Goal: Task Accomplishment & Management: Use online tool/utility

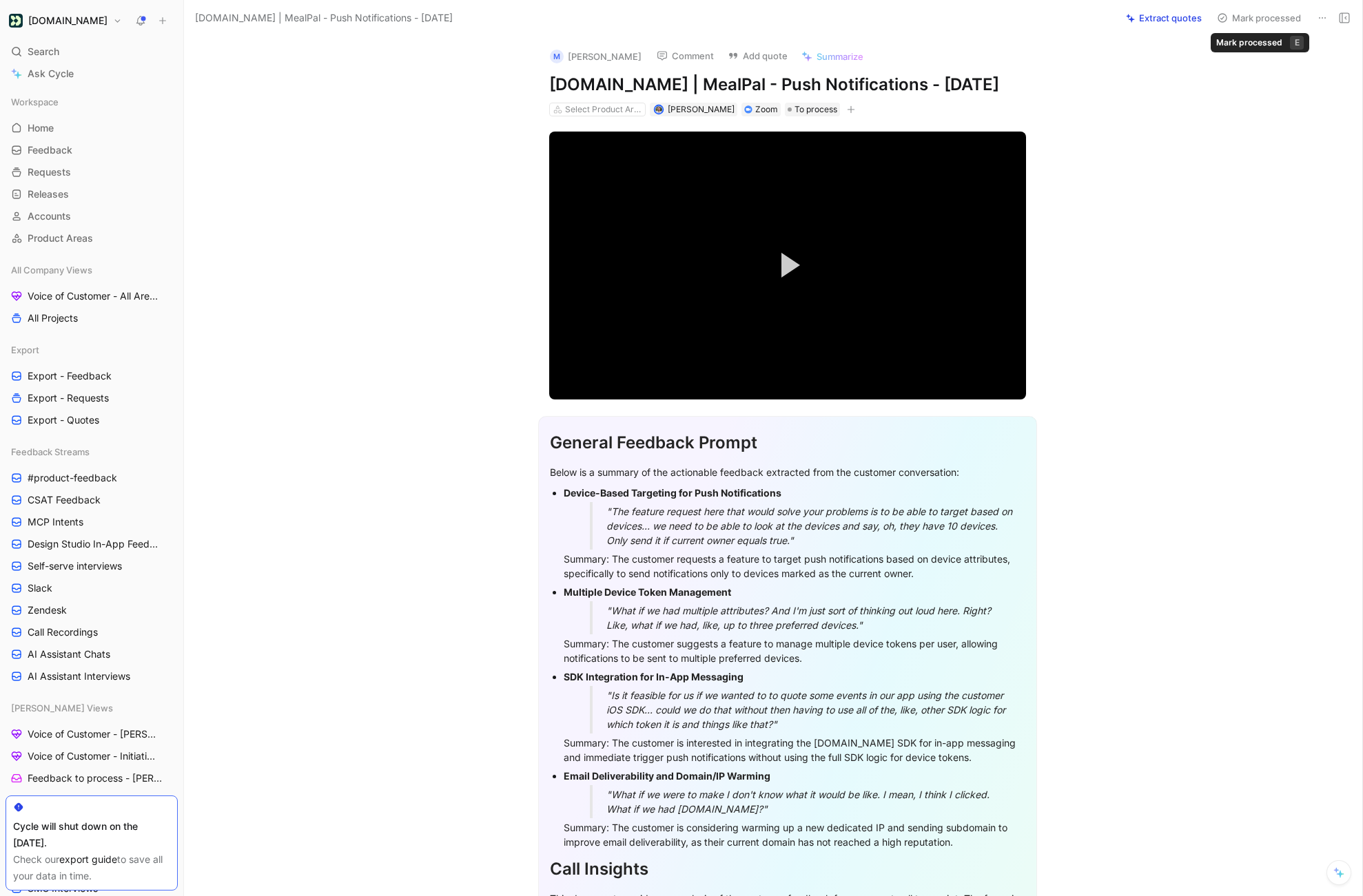
click at [1168, 19] on button "Extract quotes" at bounding box center [1164, 18] width 88 height 19
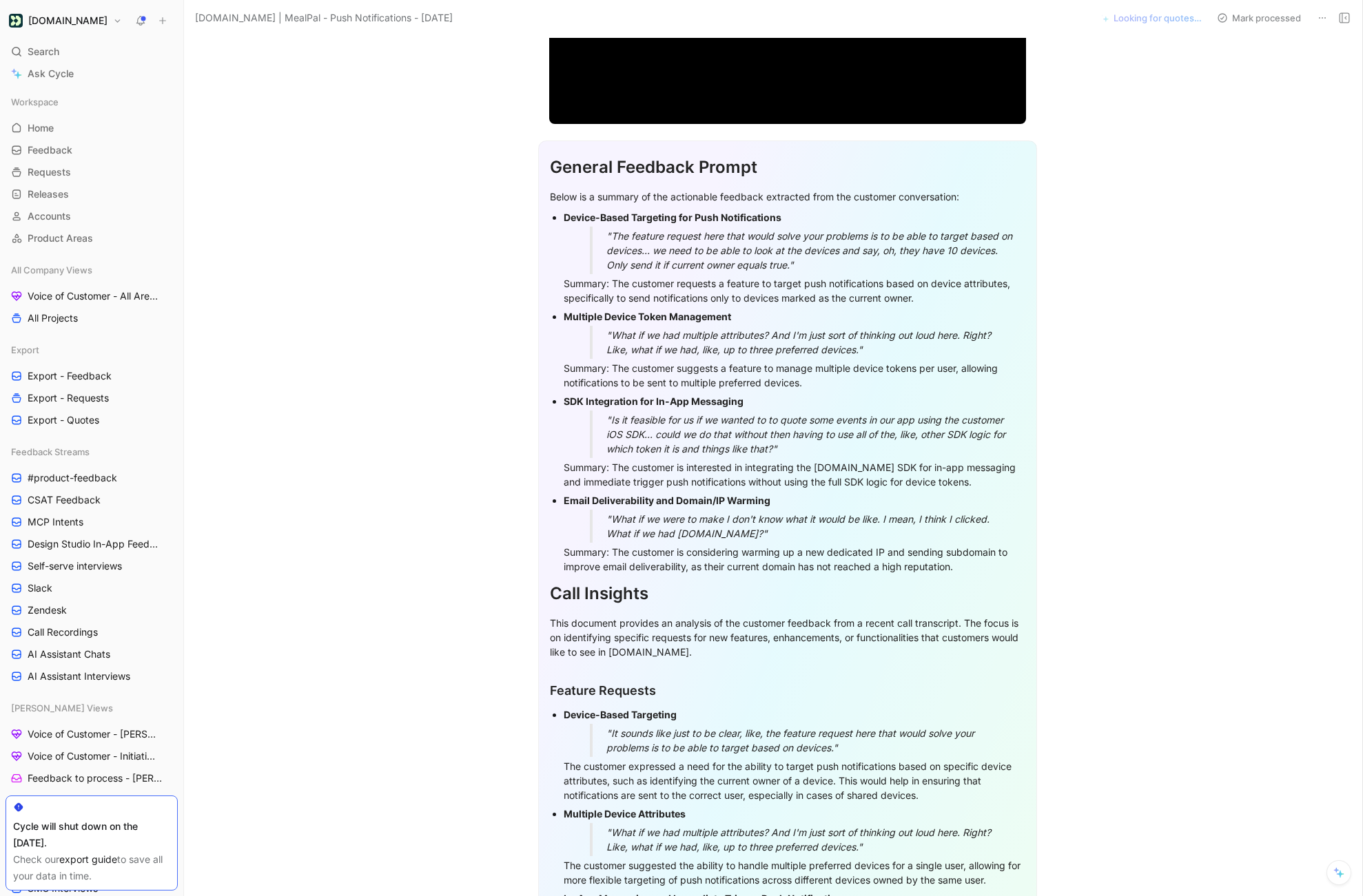
scroll to position [260, 0]
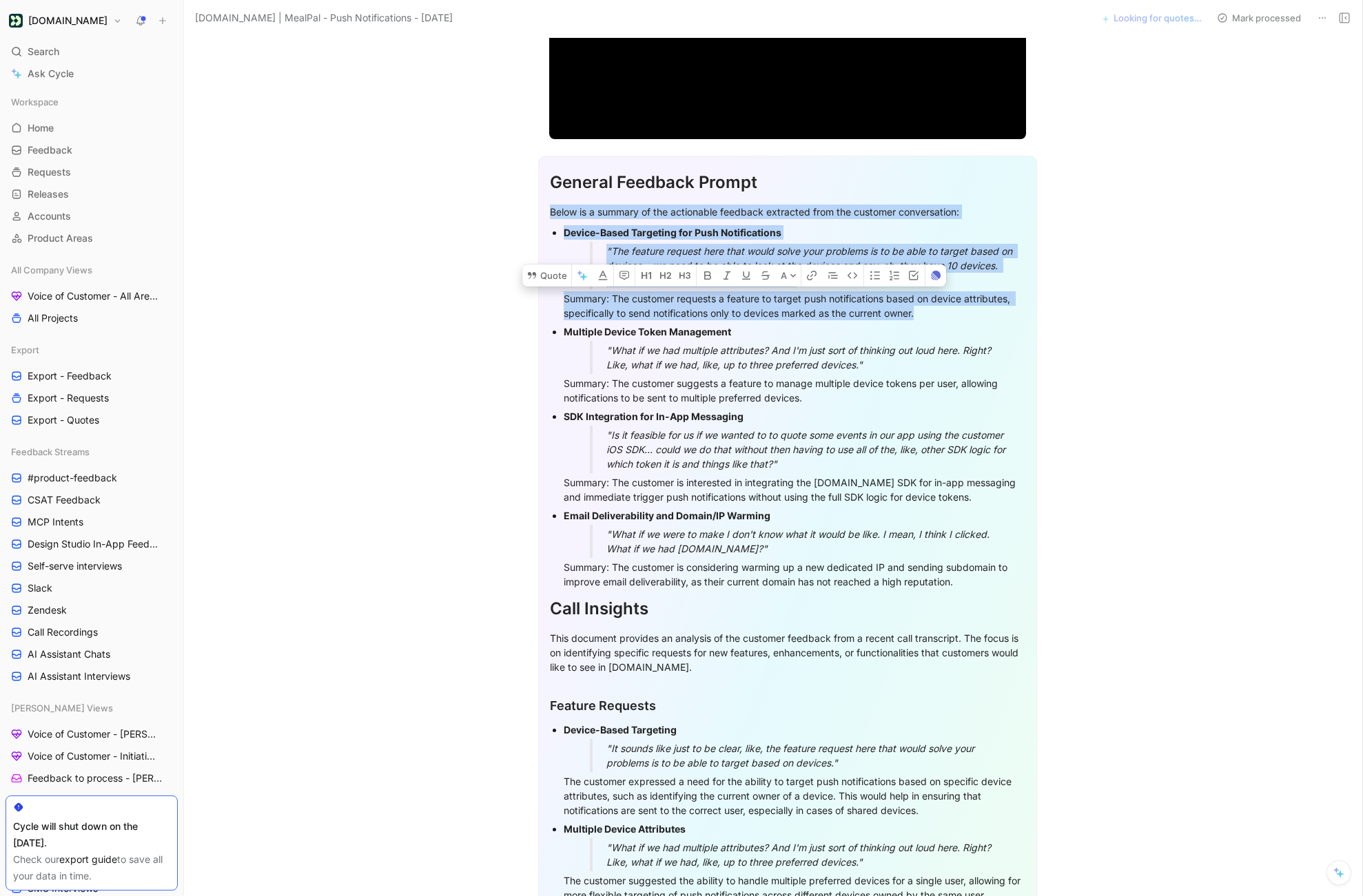
drag, startPoint x: 937, startPoint y: 317, endPoint x: 550, endPoint y: 217, distance: 399.7
click at [550, 217] on div "General Feedback Prompt Below is a summary of the actionable feedback extracted…" at bounding box center [787, 651] width 499 height 990
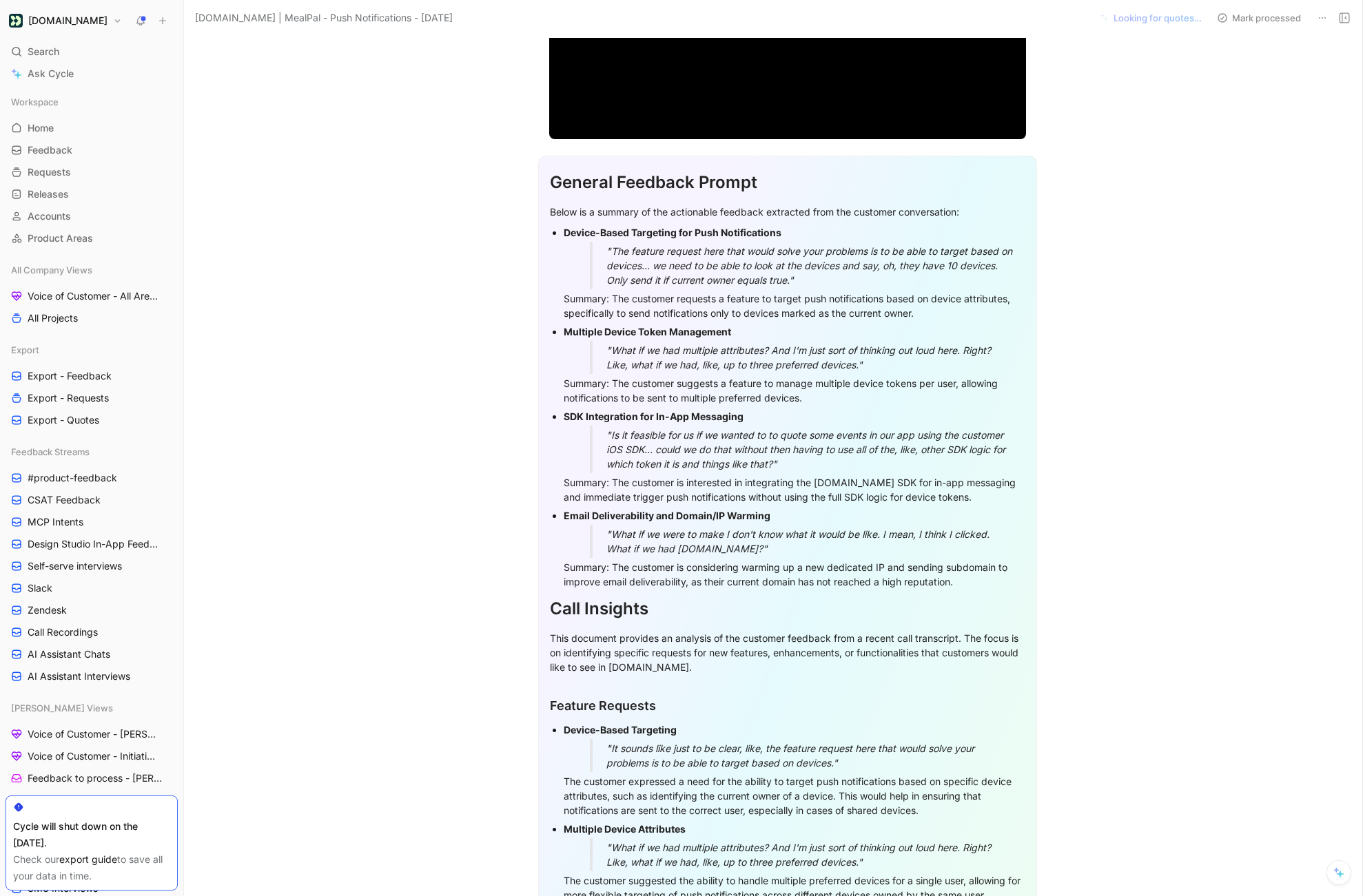
click at [911, 321] on p "Summary: The customer requests a feature to target push notifications based on …" at bounding box center [794, 306] width 462 height 33
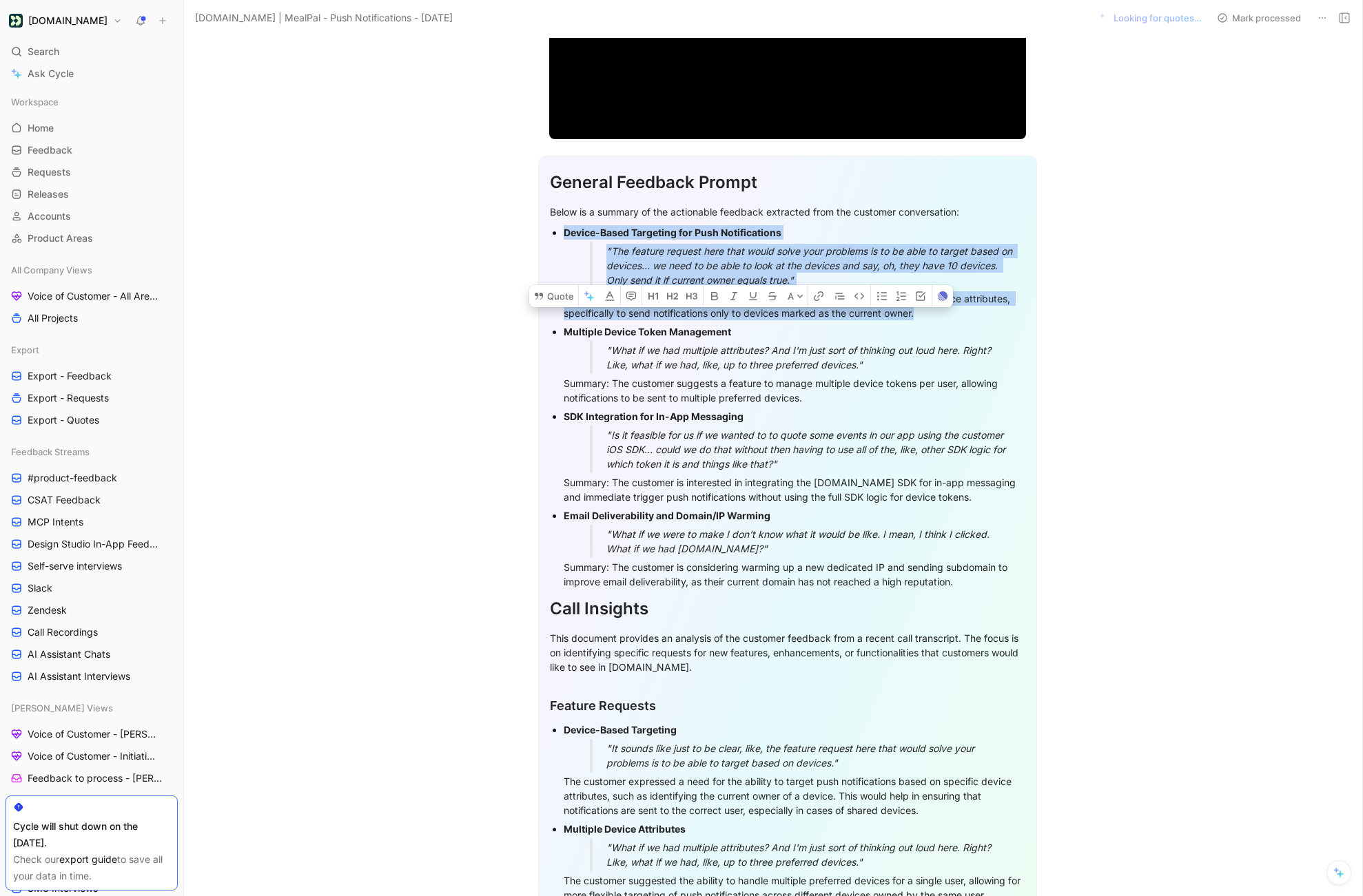
drag, startPoint x: 931, startPoint y: 319, endPoint x: 549, endPoint y: 230, distance: 392.2
click at [550, 230] on ul "Device-Based Targeting for Push Notifications "The feature request here that wo…" at bounding box center [787, 407] width 475 height 368
click at [552, 285] on button "Quote" at bounding box center [553, 296] width 49 height 22
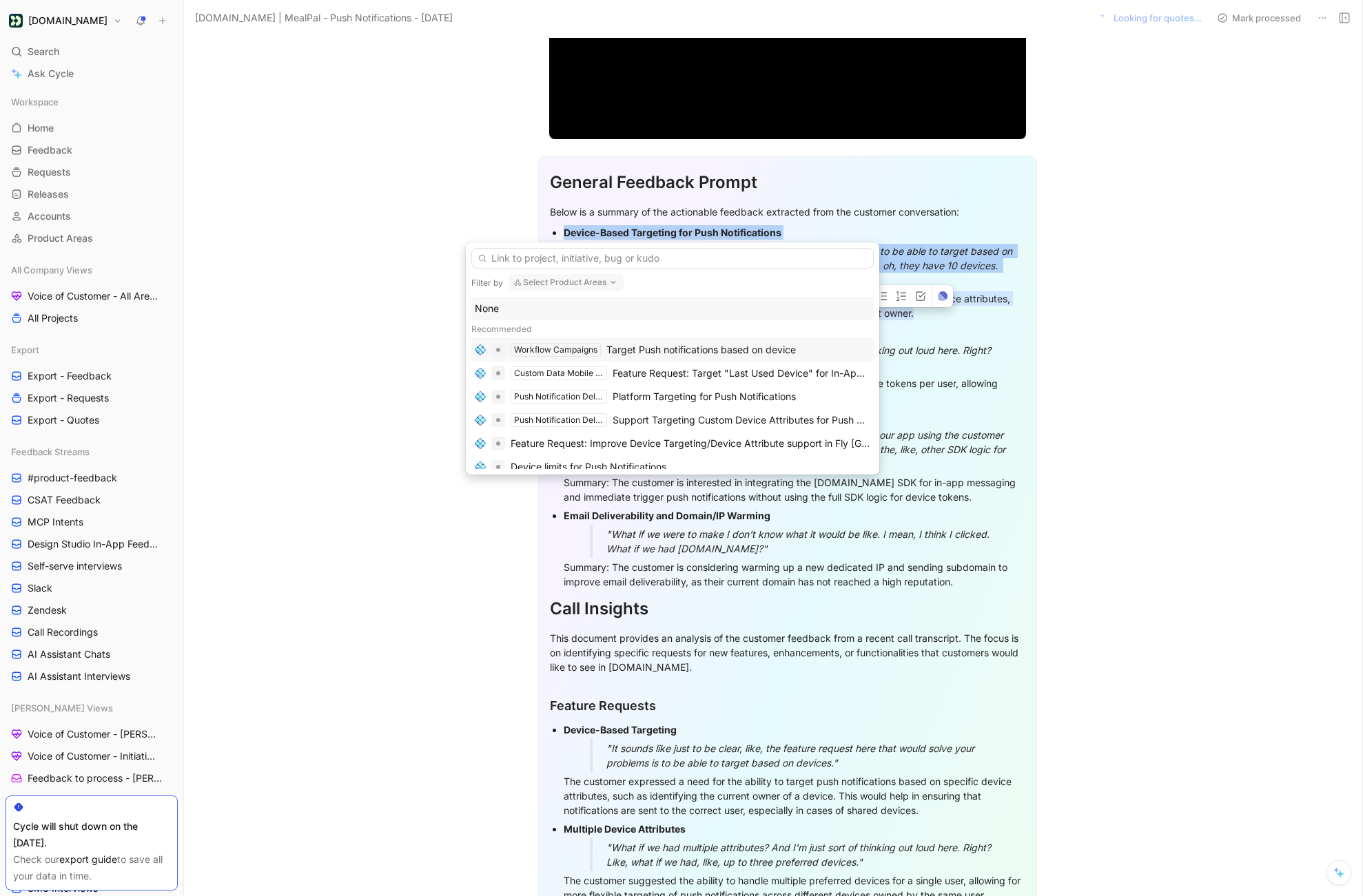
click at [691, 351] on div "Target Push notifications based on device" at bounding box center [701, 349] width 189 height 16
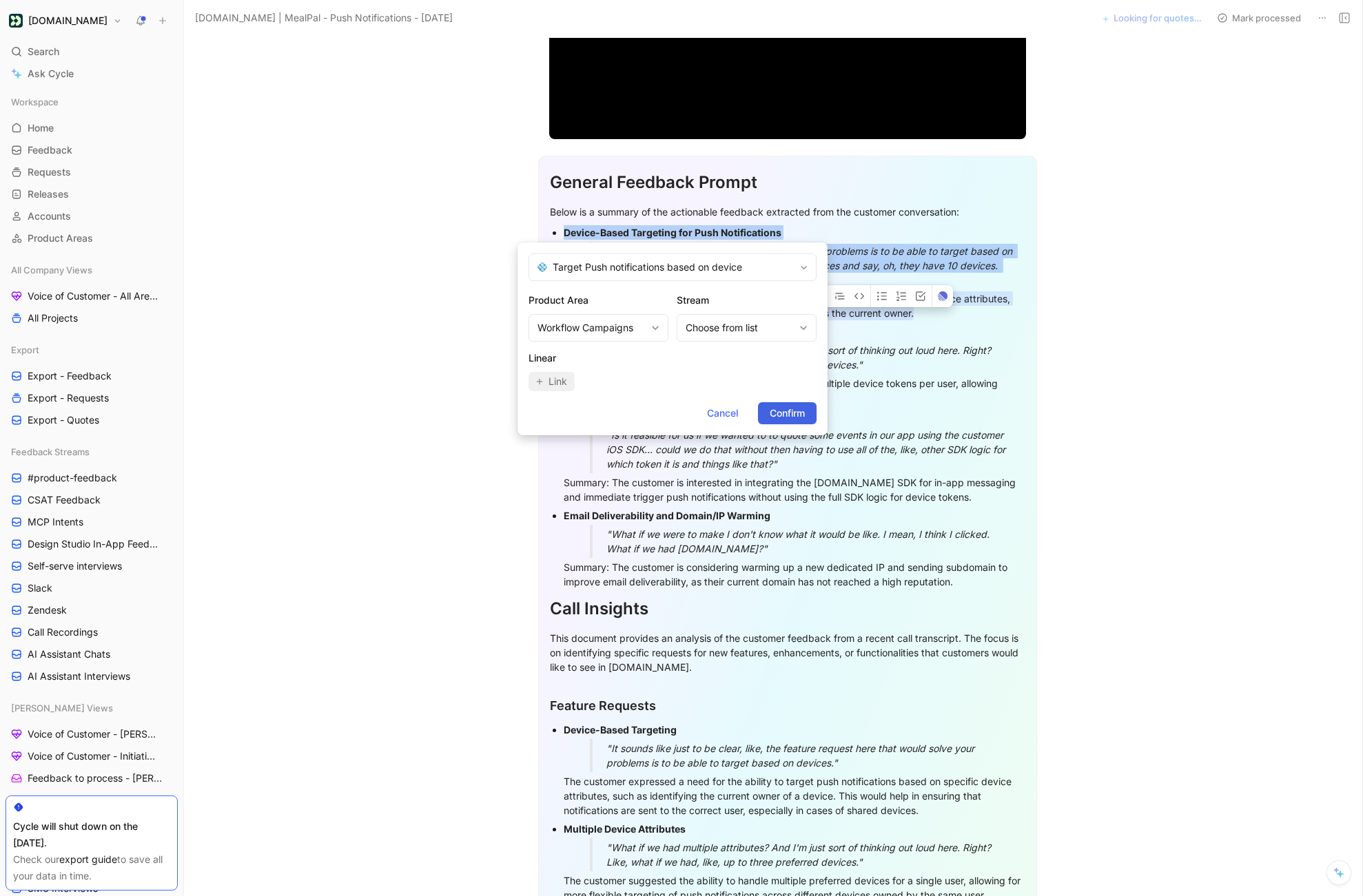
click at [794, 411] on span "Confirm" at bounding box center [787, 413] width 35 height 16
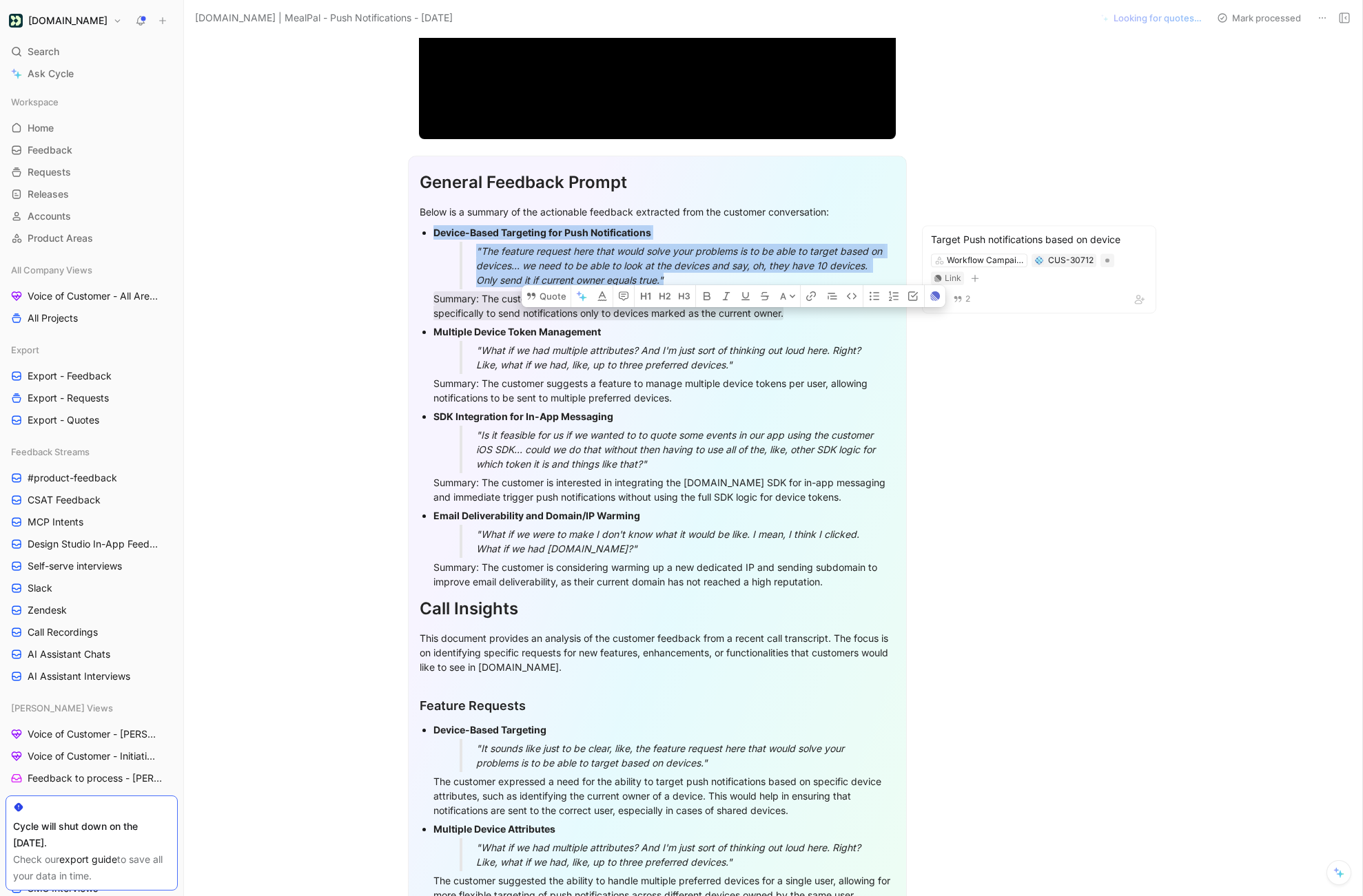
click at [699, 388] on div "Summary: The customer suggests a feature to manage multiple device tokens per u…" at bounding box center [664, 390] width 462 height 29
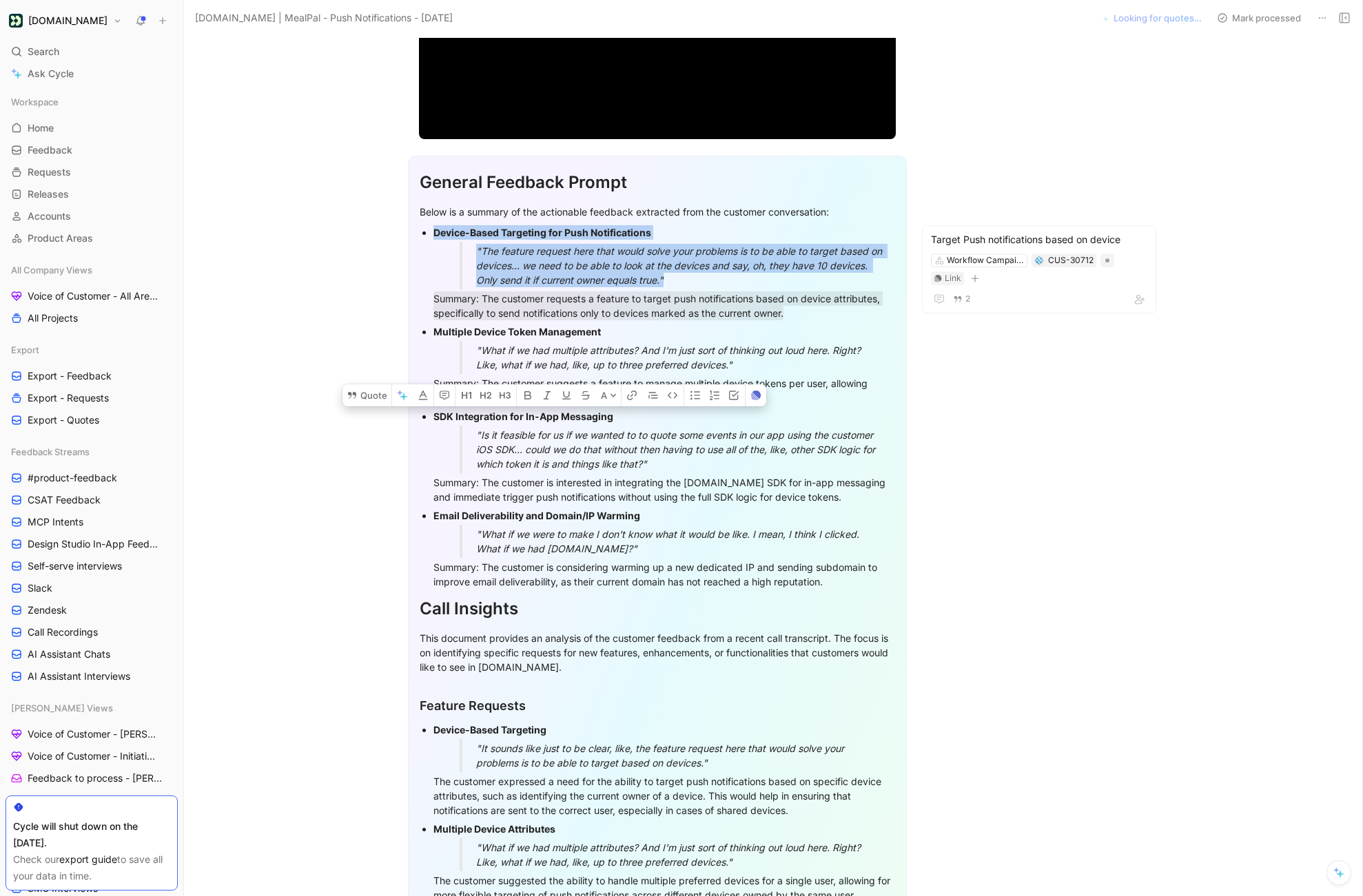
drag, startPoint x: 686, startPoint y: 403, endPoint x: 430, endPoint y: 332, distance: 265.7
click at [430, 332] on ul "Device-Based Targeting for Push Notifications "The feature request here that wo…" at bounding box center [657, 407] width 475 height 368
click at [362, 384] on button "Quote" at bounding box center [367, 395] width 49 height 22
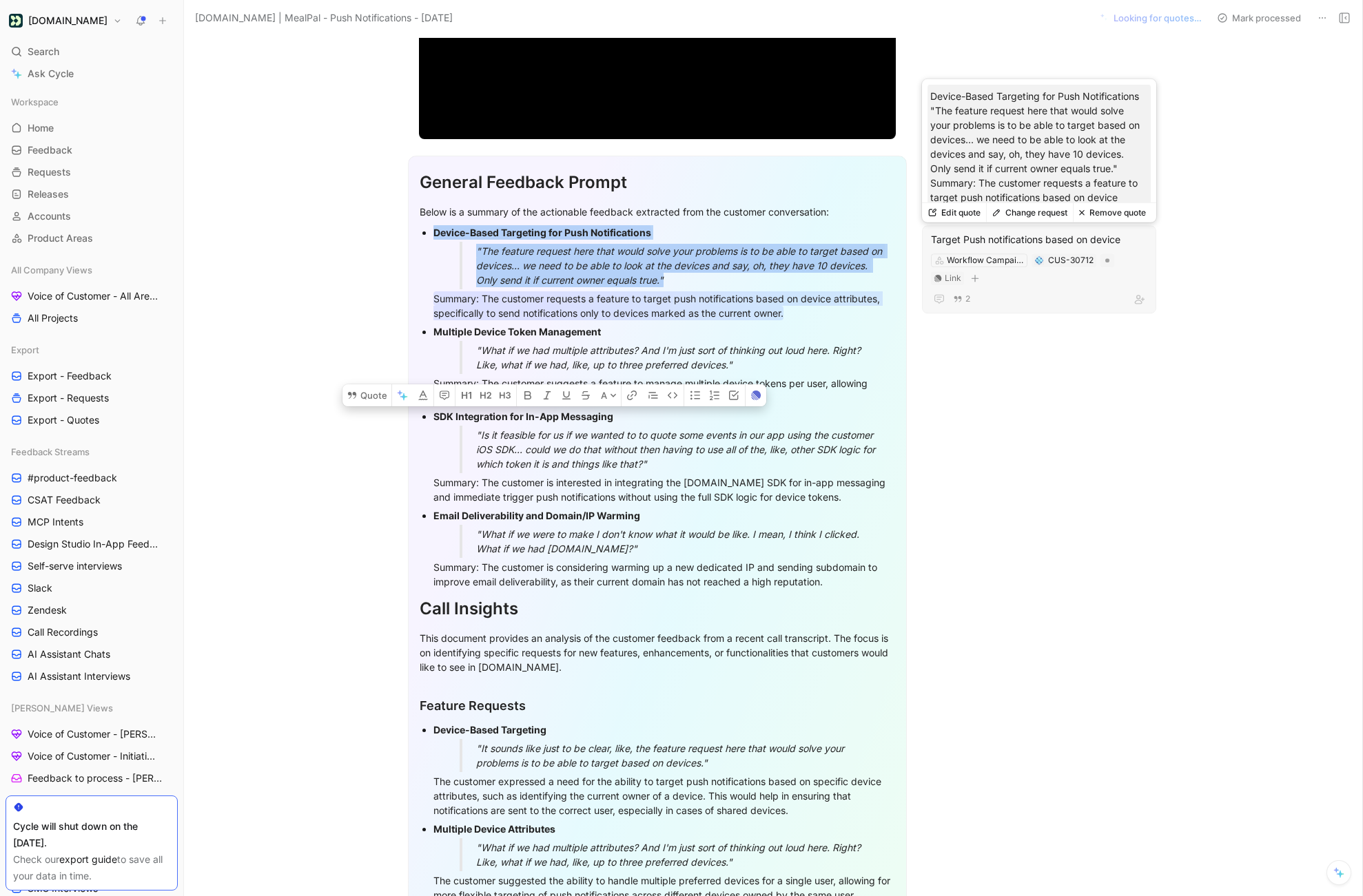
click at [1000, 240] on div "Target Push notifications based on device" at bounding box center [1039, 239] width 216 height 16
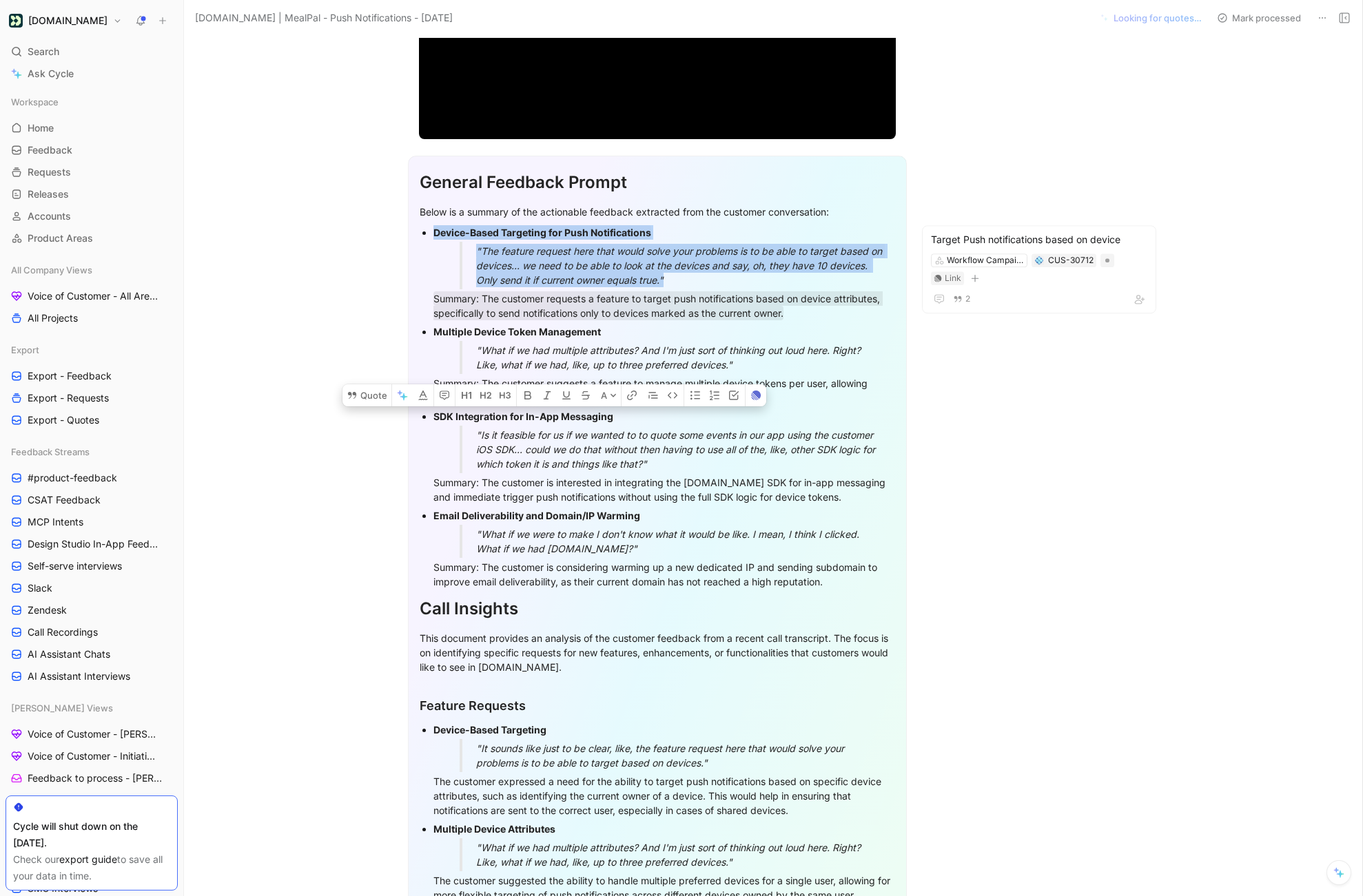
click at [708, 400] on div "Summary: The customer suggests a feature to manage multiple device tokens per u…" at bounding box center [664, 390] width 462 height 29
drag, startPoint x: 707, startPoint y: 400, endPoint x: 435, endPoint y: 332, distance: 280.4
click at [435, 332] on li "Multiple Device Token Management "What if we had multiple attributes? And I'm j…" at bounding box center [664, 365] width 462 height 85
click at [369, 384] on button "Quote" at bounding box center [367, 395] width 49 height 22
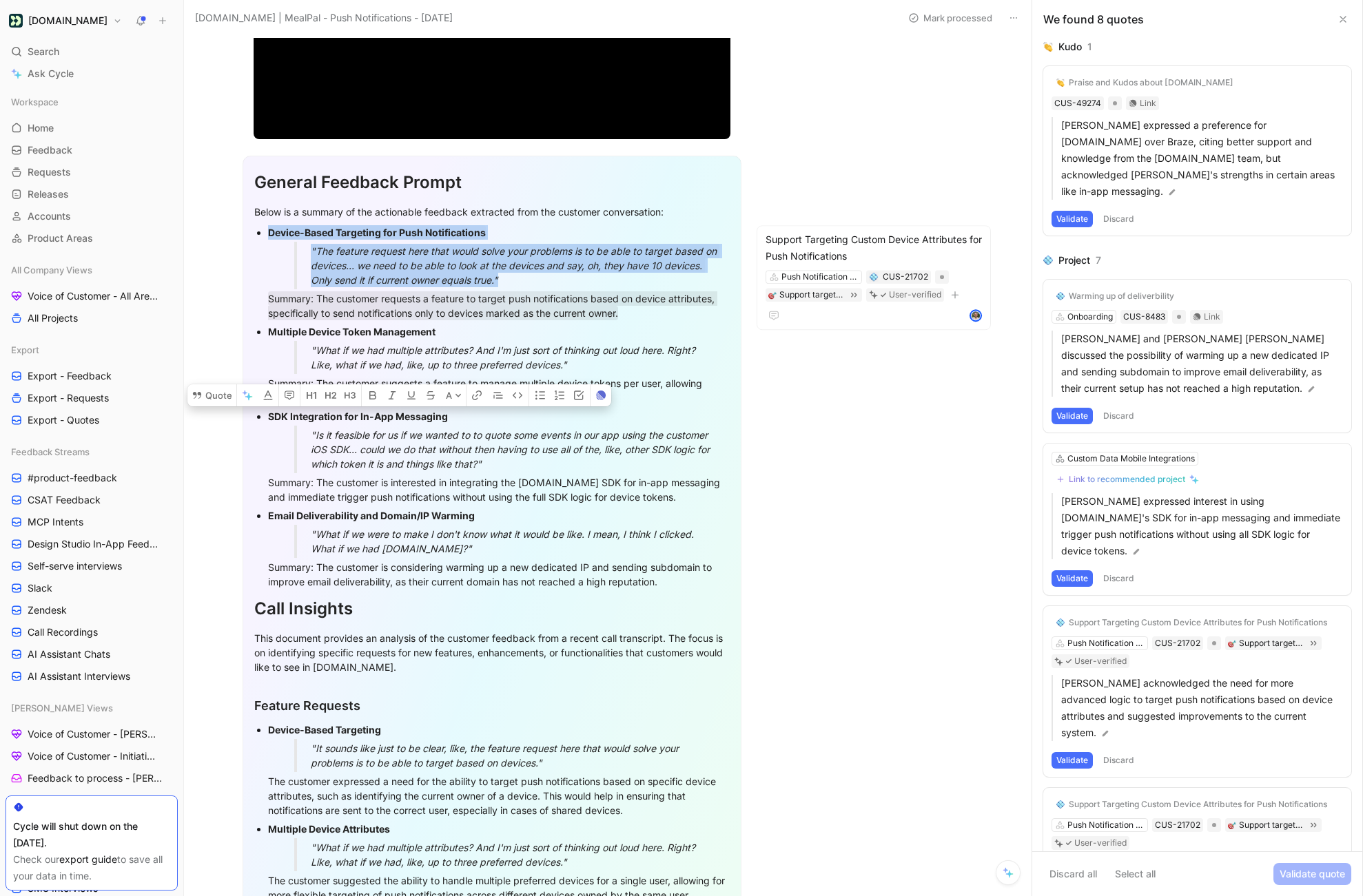
drag, startPoint x: 558, startPoint y: 398, endPoint x: 265, endPoint y: 335, distance: 299.7
click at [265, 335] on ul "Device-Based Targeting for Push Notifications "The feature request here that wo…" at bounding box center [492, 407] width 475 height 368
click at [222, 384] on button "Quote" at bounding box center [211, 395] width 49 height 22
click at [1072, 211] on button "Validate" at bounding box center [1072, 218] width 41 height 16
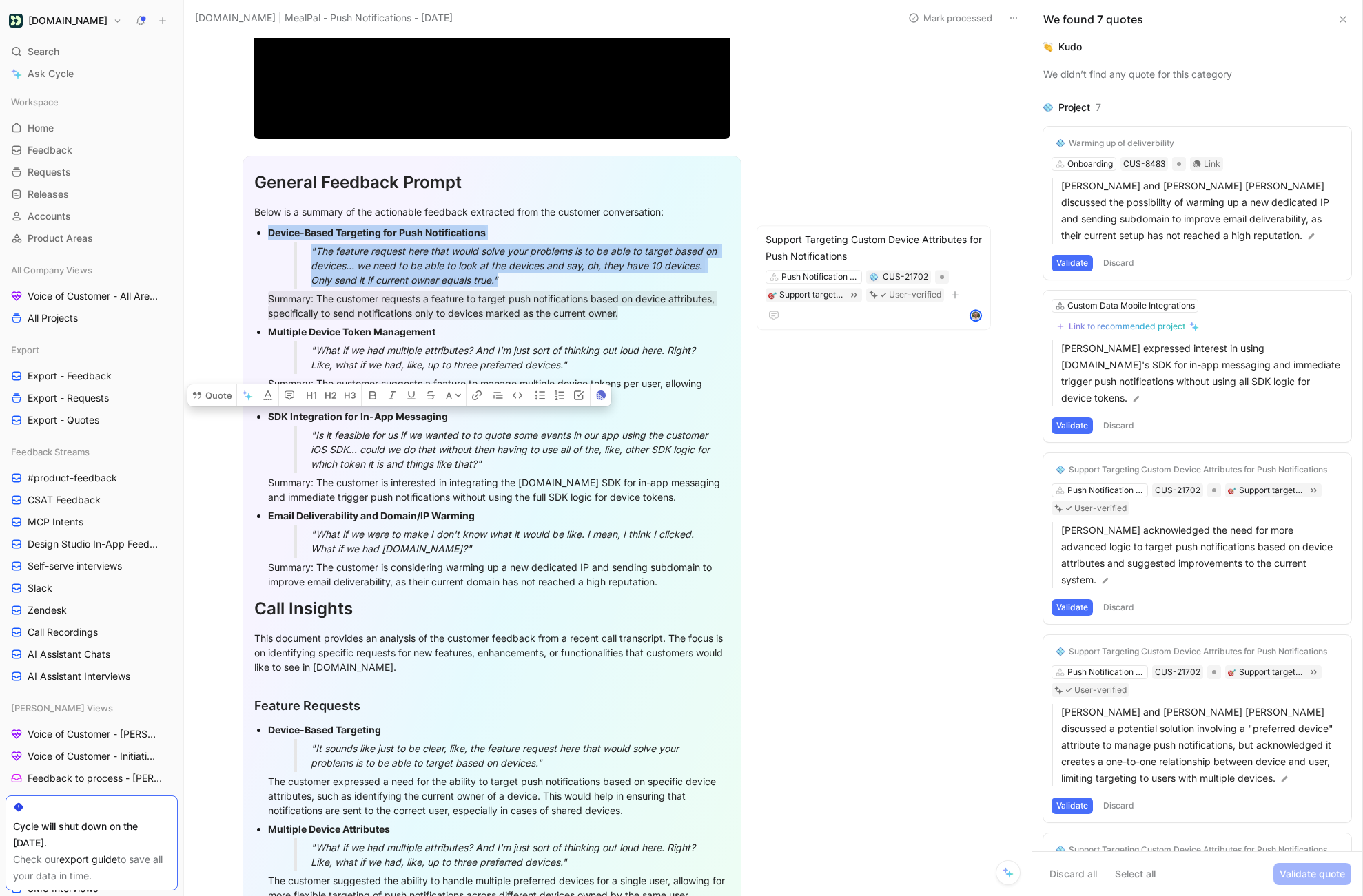
click at [1072, 263] on button "Validate" at bounding box center [1072, 262] width 41 height 16
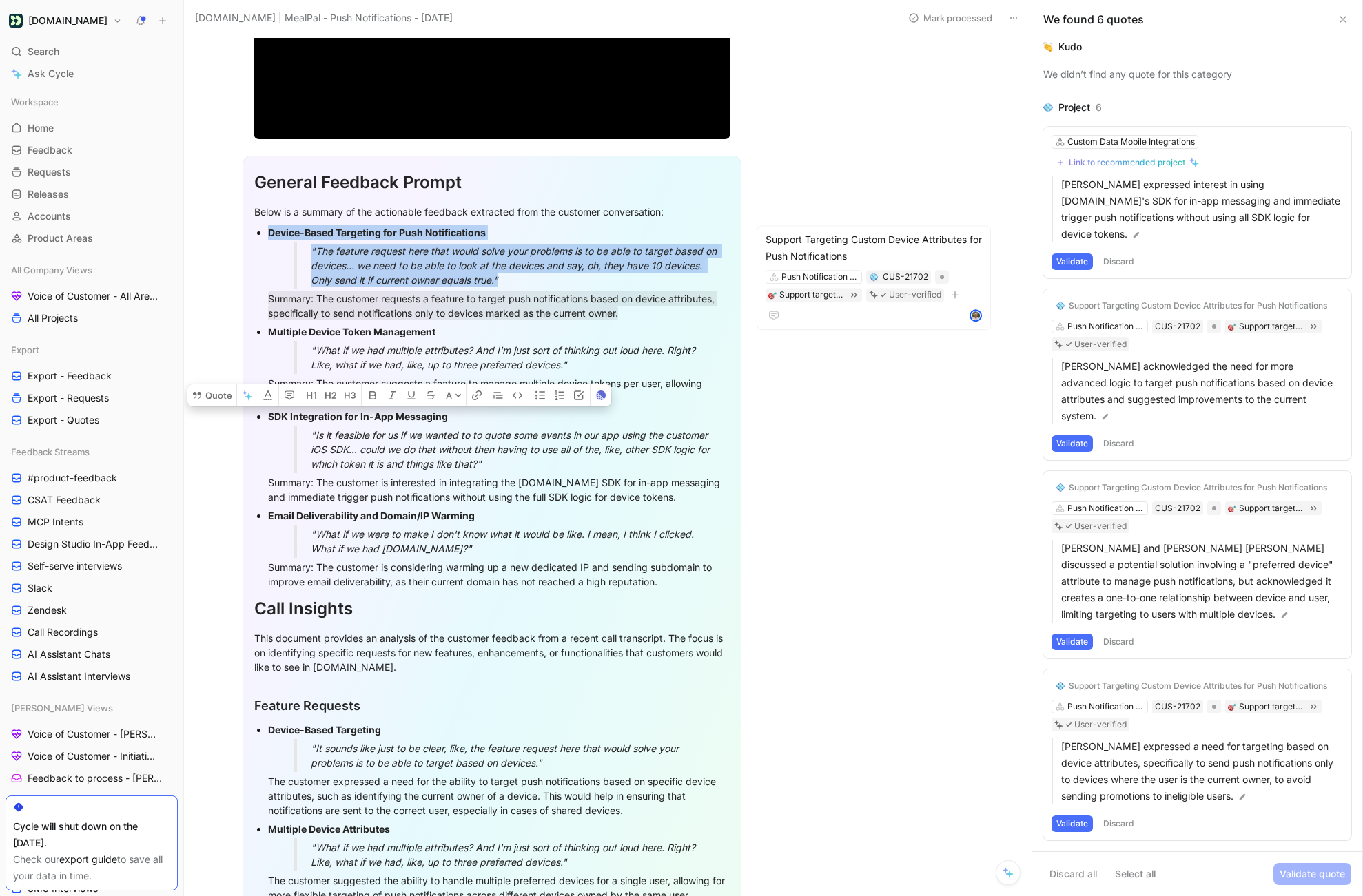
click at [1113, 254] on button "Discard" at bounding box center [1118, 262] width 40 height 16
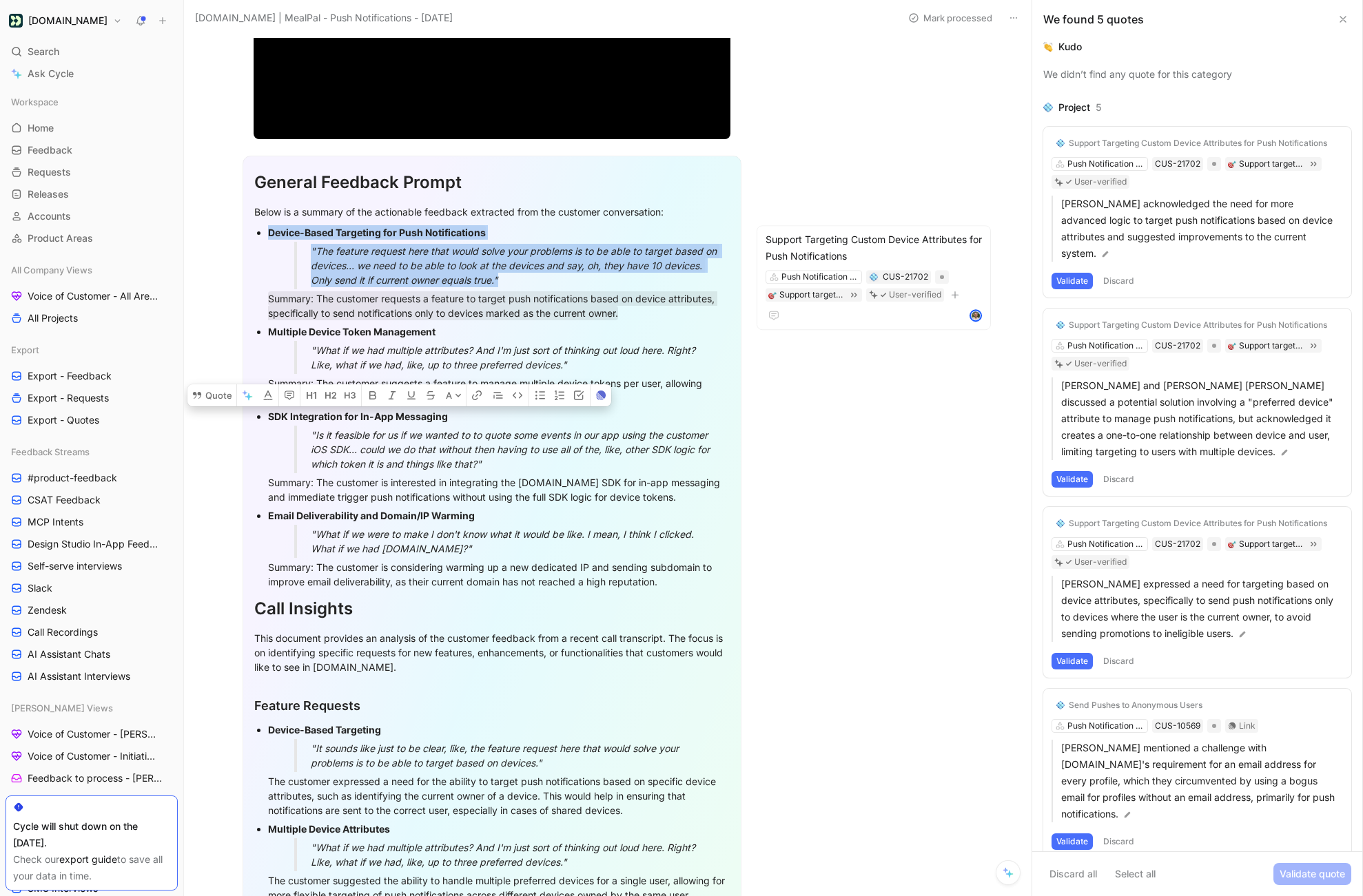
click at [1077, 273] on button "Validate" at bounding box center [1072, 281] width 41 height 16
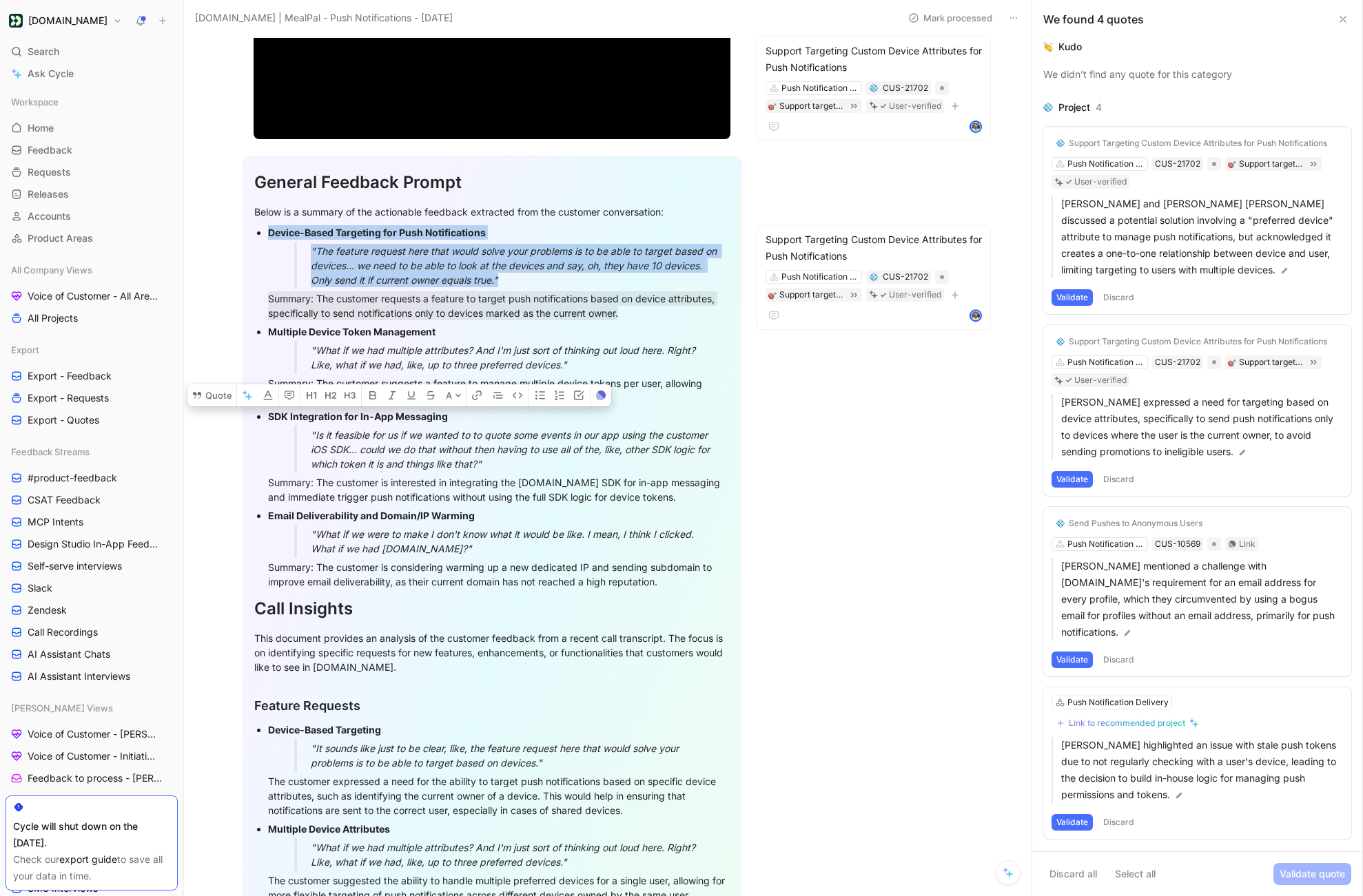
click at [1068, 293] on button "Validate" at bounding box center [1072, 297] width 41 height 16
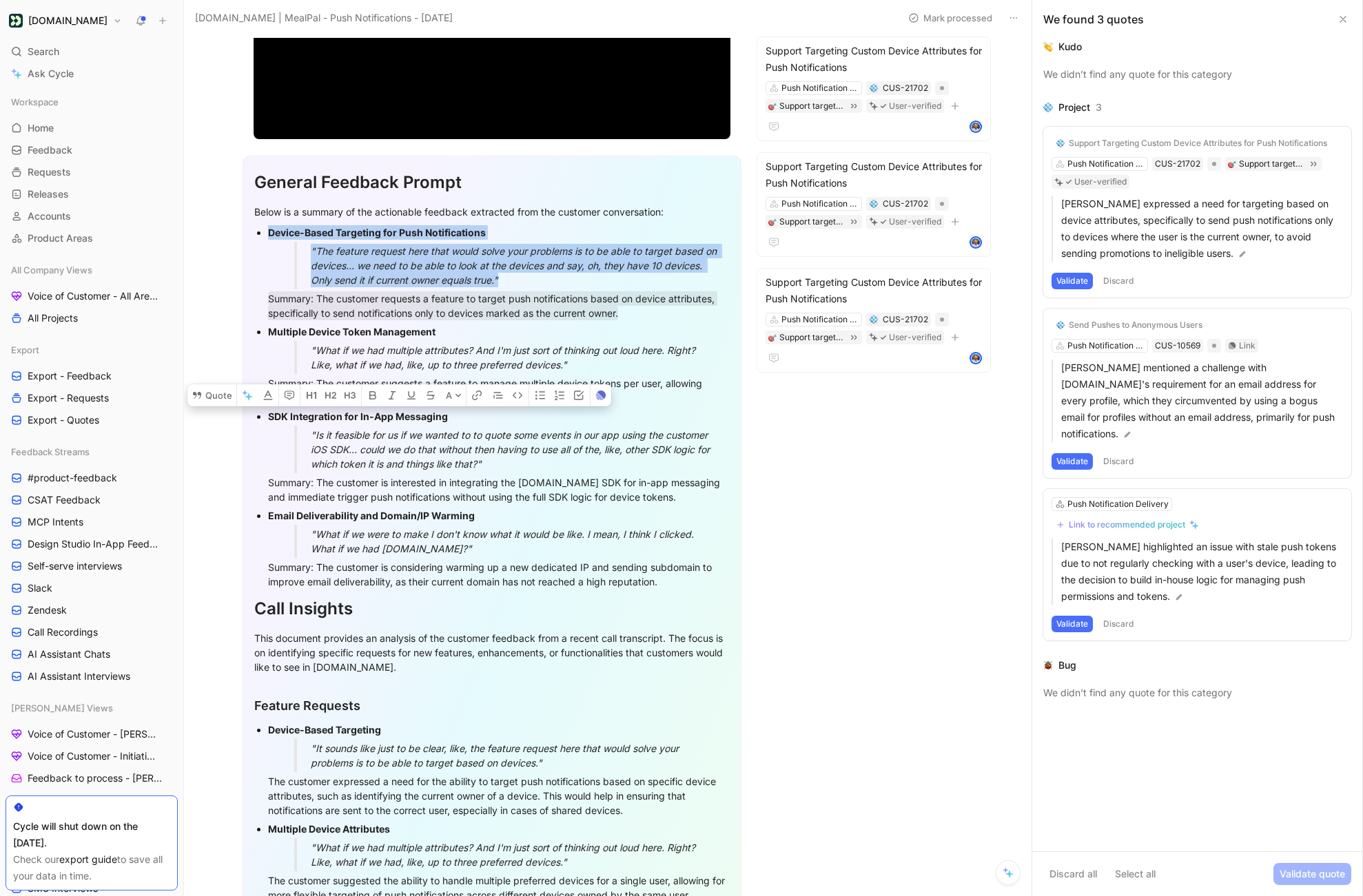
click at [1074, 279] on button "Validate" at bounding box center [1072, 281] width 41 height 16
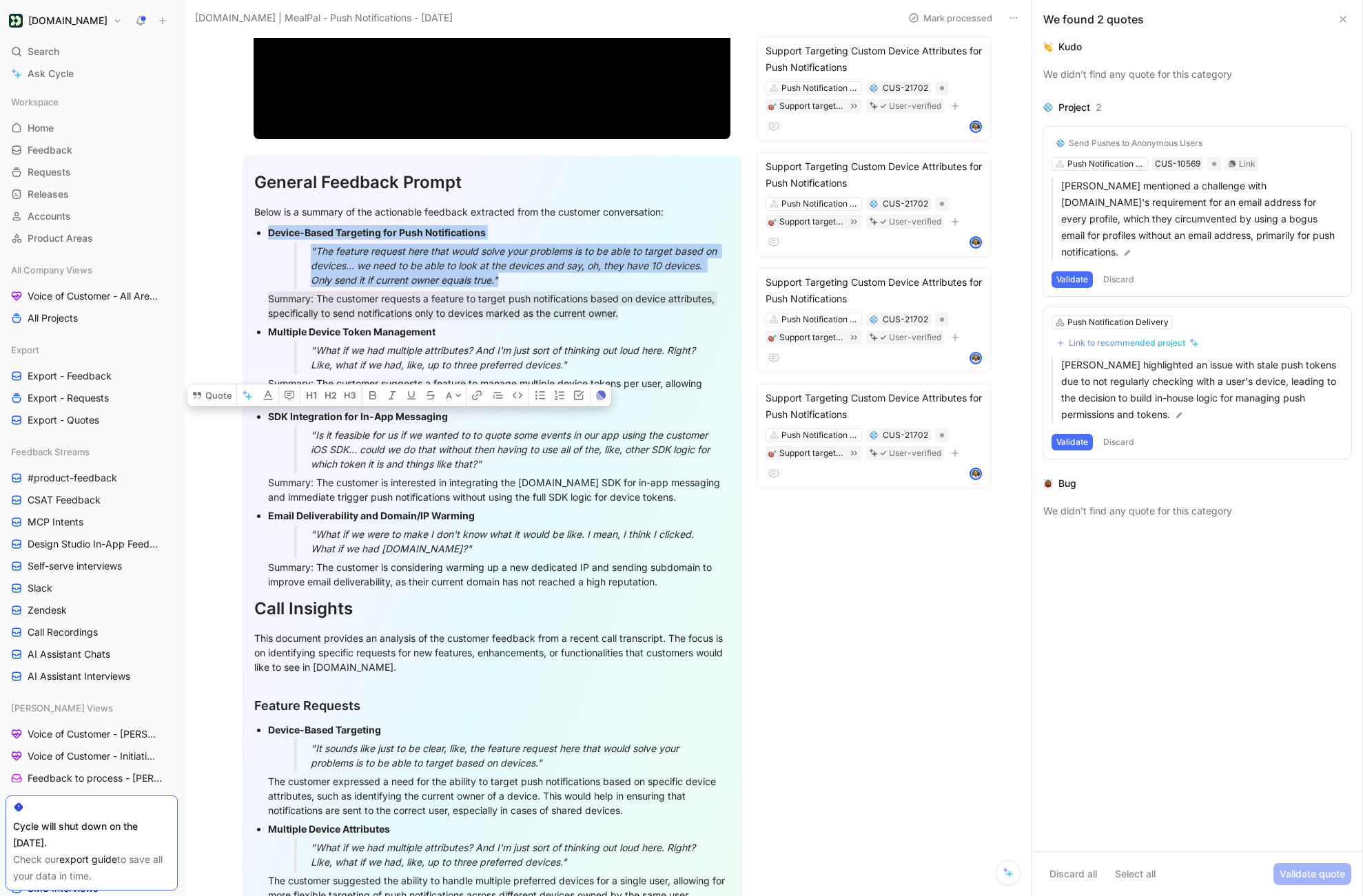
click at [1074, 271] on button "Validate" at bounding box center [1072, 279] width 41 height 16
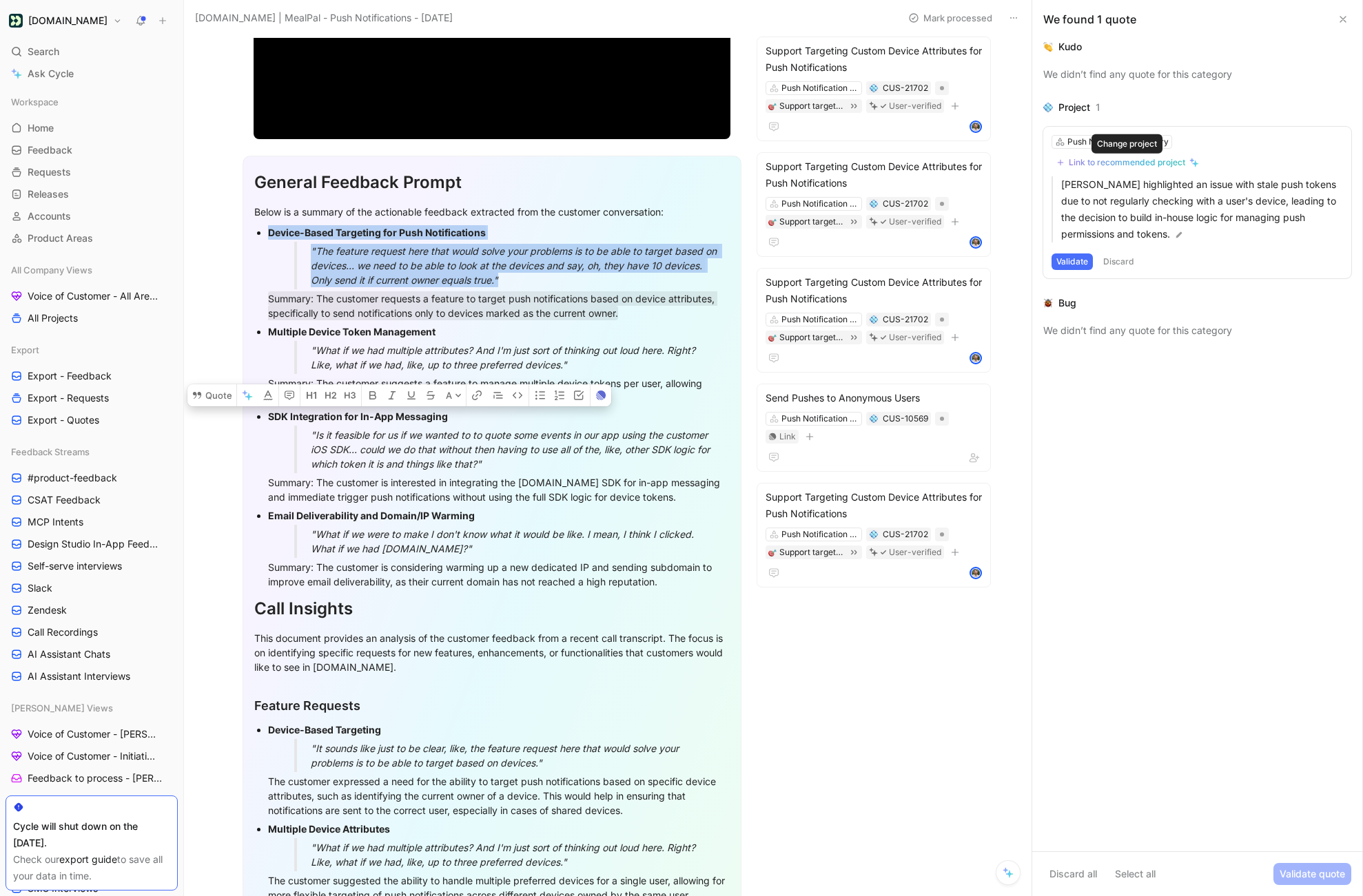
click at [1091, 164] on div "Link to recommended project" at bounding box center [1127, 163] width 116 height 11
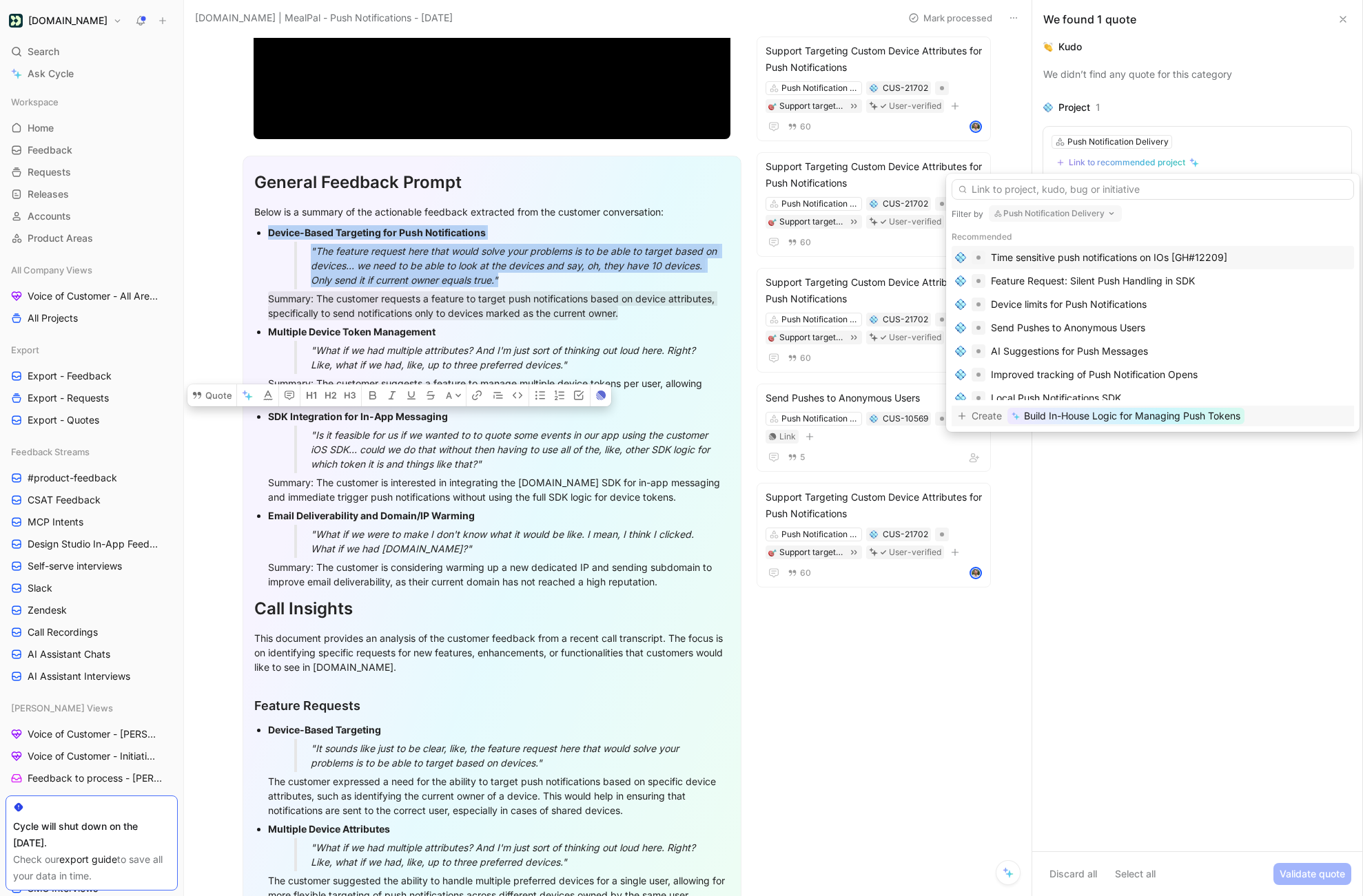
click at [1091, 420] on span "Build In-House Logic for Managing Push Tokens" at bounding box center [1132, 415] width 216 height 16
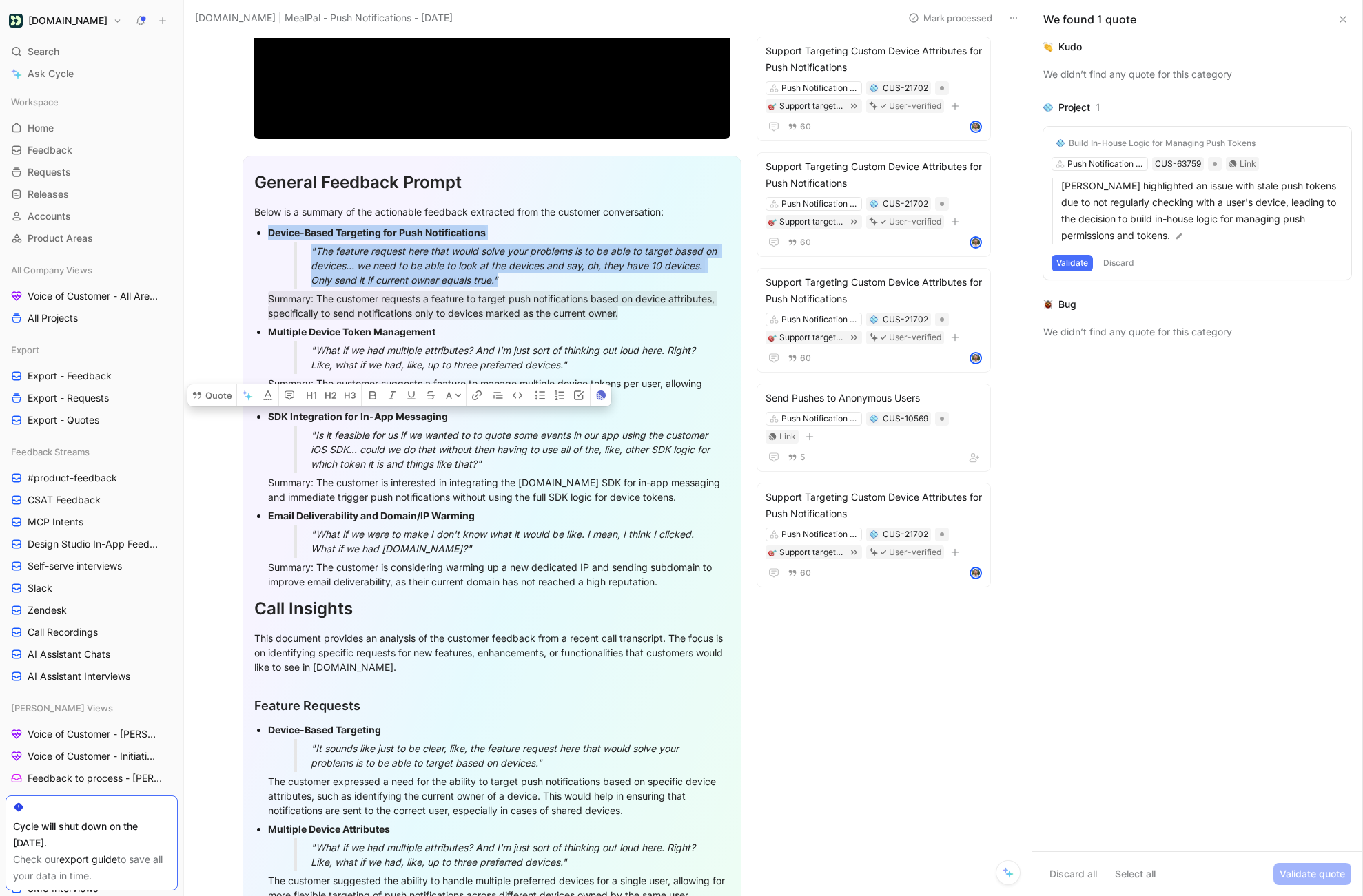
click at [1073, 261] on button "Validate" at bounding box center [1072, 262] width 41 height 16
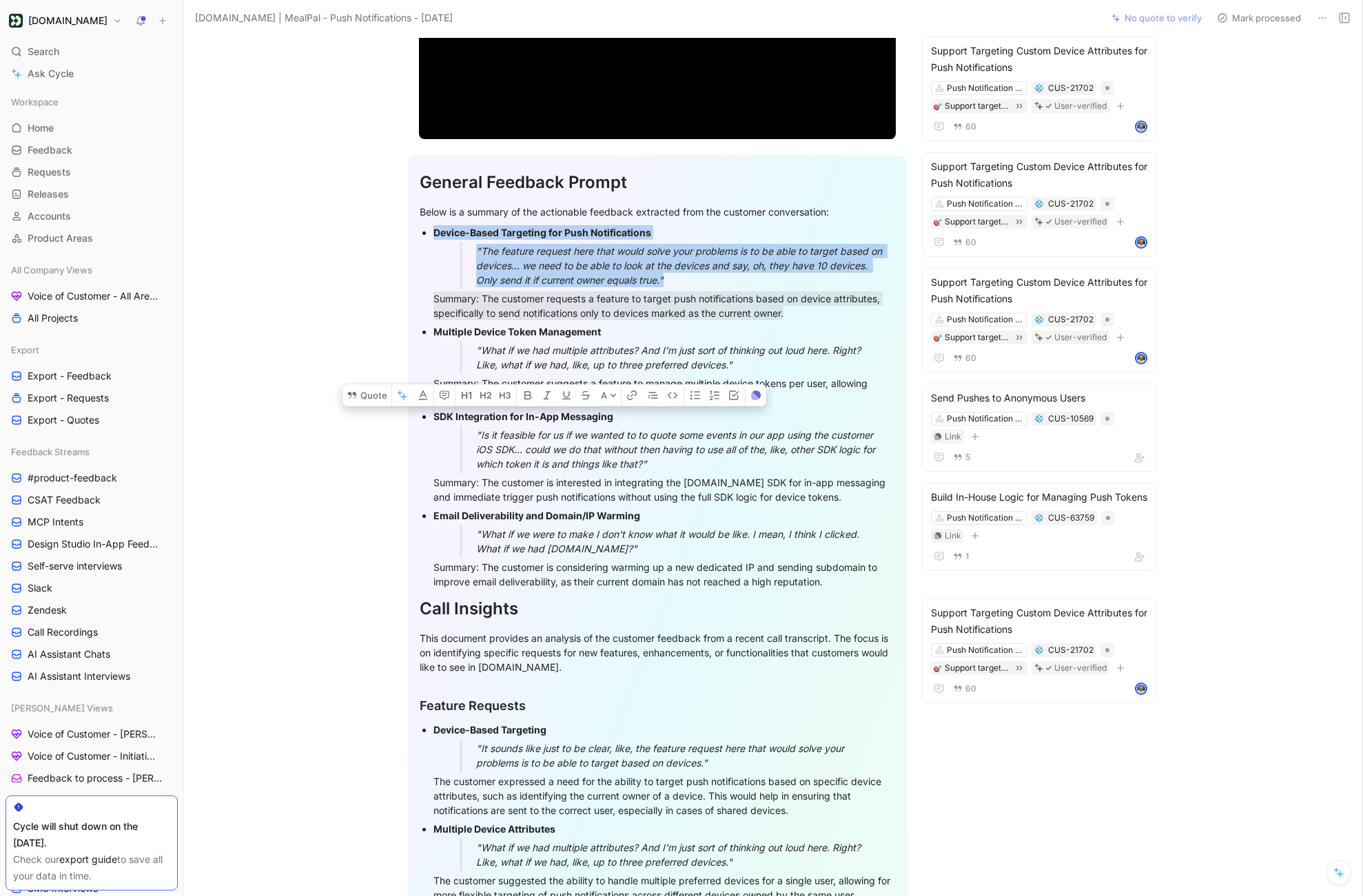
click at [726, 396] on div "Summary: The customer suggests a feature to manage multiple device tokens per u…" at bounding box center [664, 390] width 462 height 29
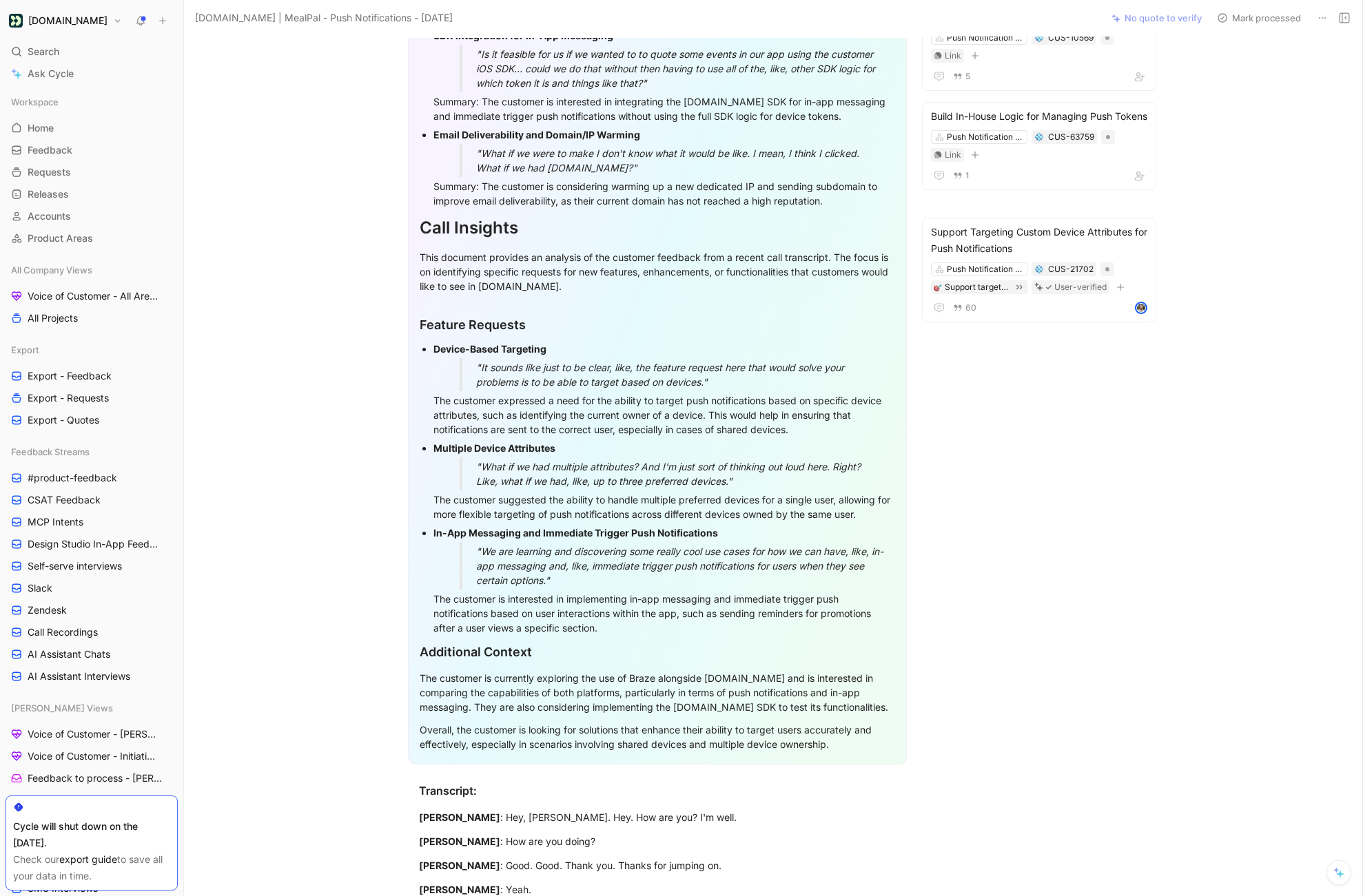
scroll to position [0, 0]
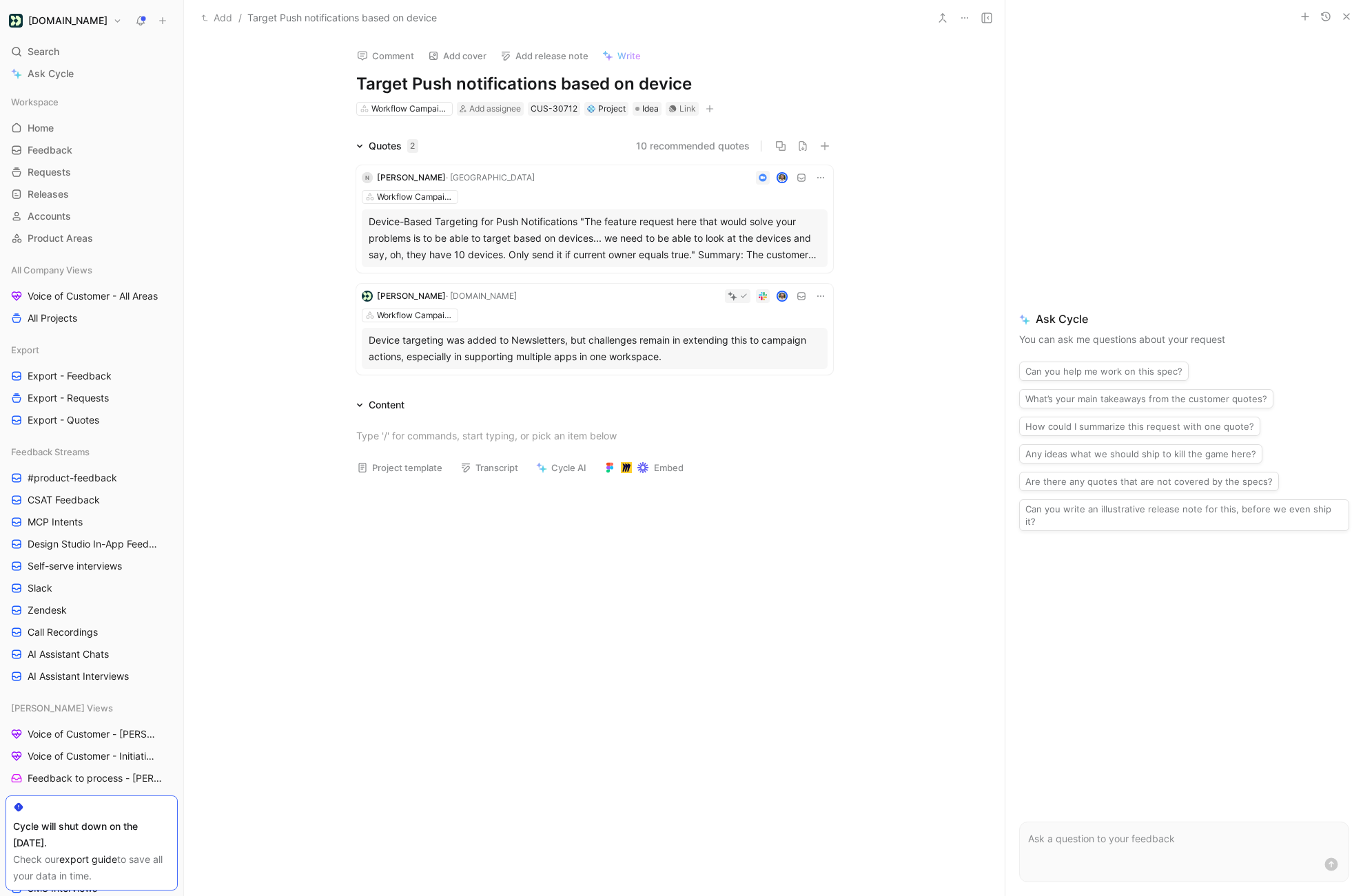
click at [1344, 13] on icon "button" at bounding box center [1347, 17] width 11 height 11
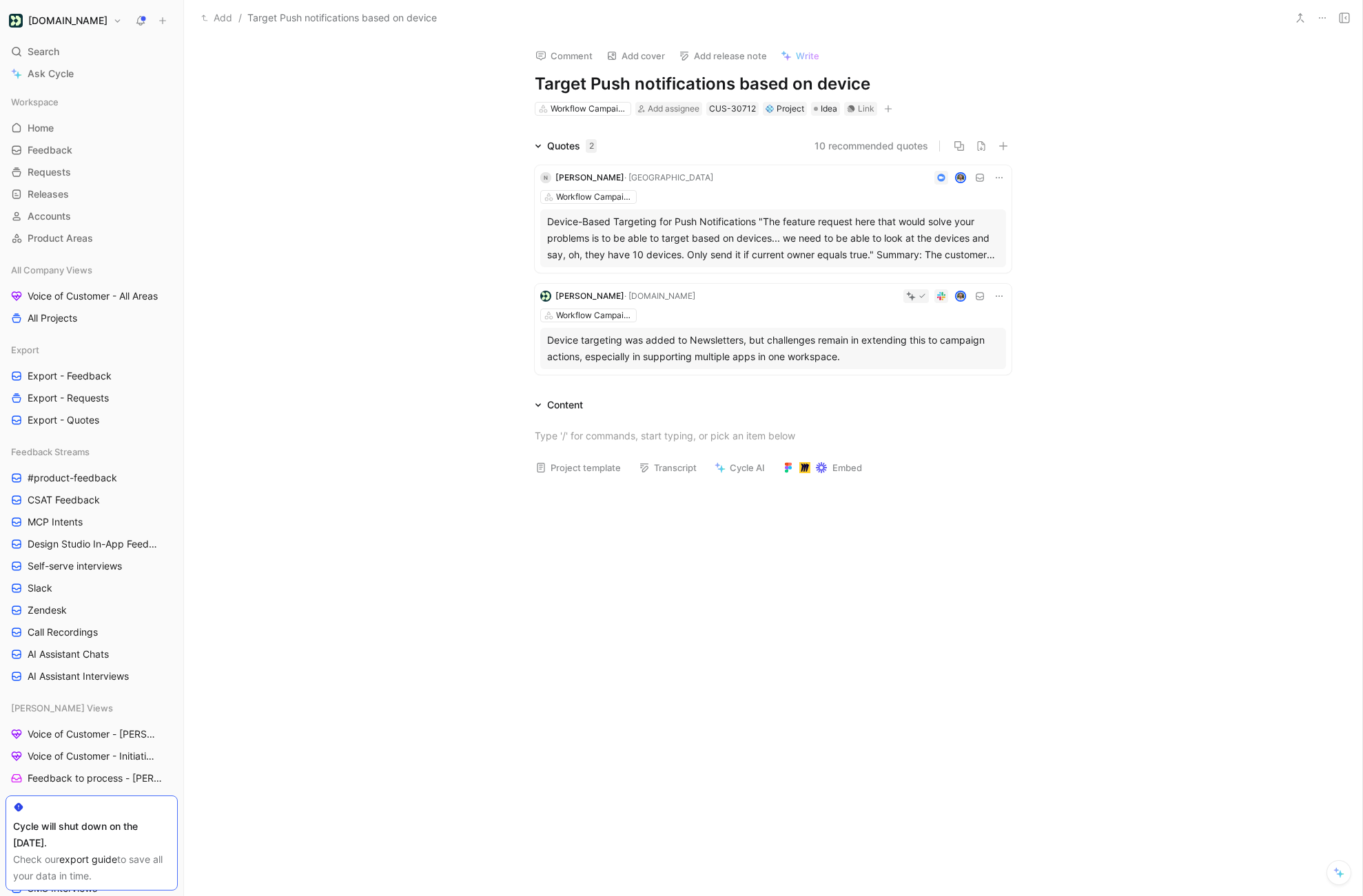
click at [1310, 21] on div at bounding box center [1322, 18] width 63 height 19
click at [1302, 21] on use at bounding box center [1300, 18] width 7 height 9
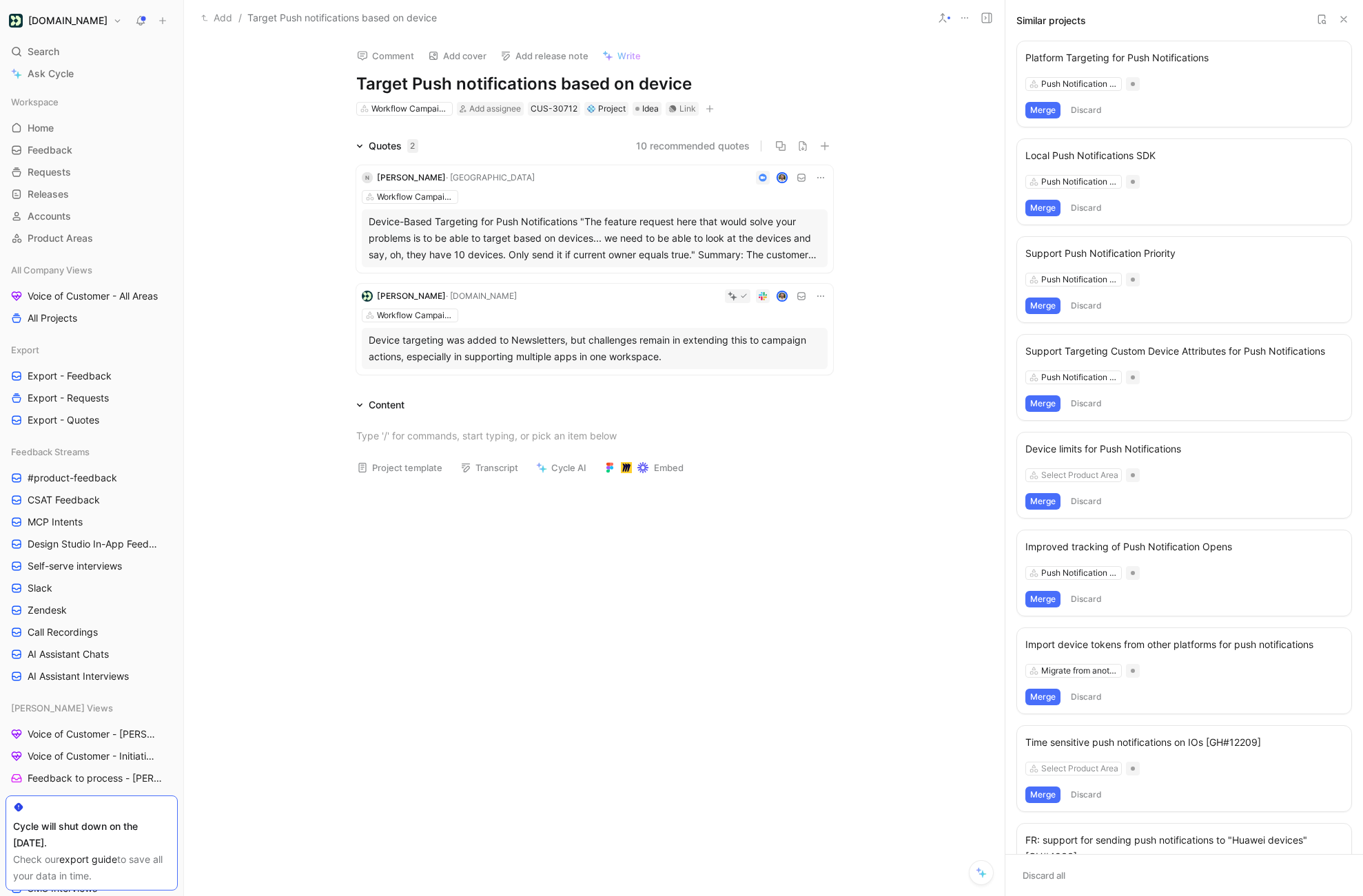
click at [1045, 404] on button "Merge" at bounding box center [1043, 403] width 35 height 16
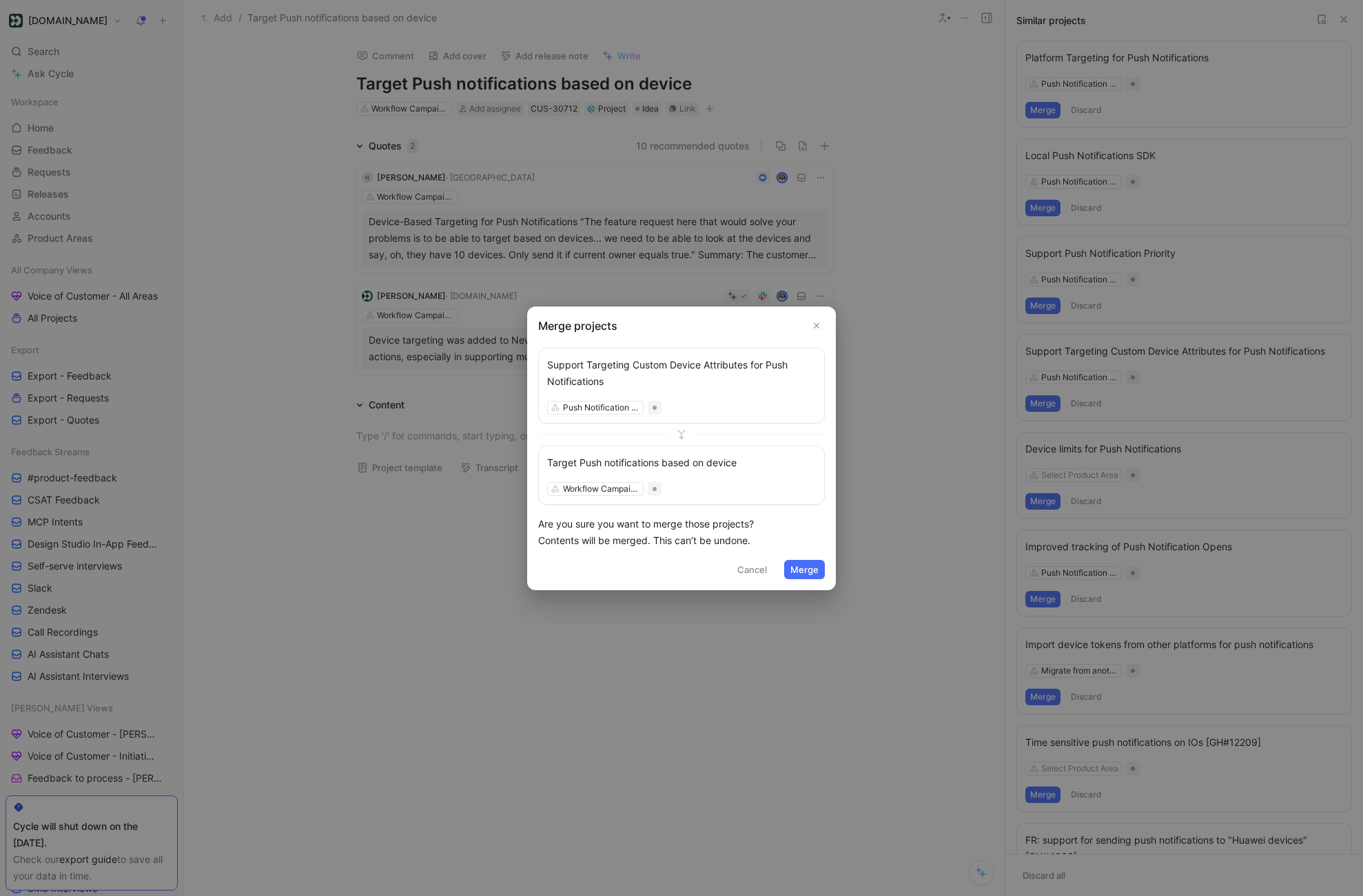
click at [602, 493] on div "Workflow Campaigns" at bounding box center [681, 488] width 269 height 13
click at [609, 486] on div "Workflow Campaigns" at bounding box center [681, 488] width 269 height 13
click at [681, 431] on icon at bounding box center [682, 434] width 11 height 11
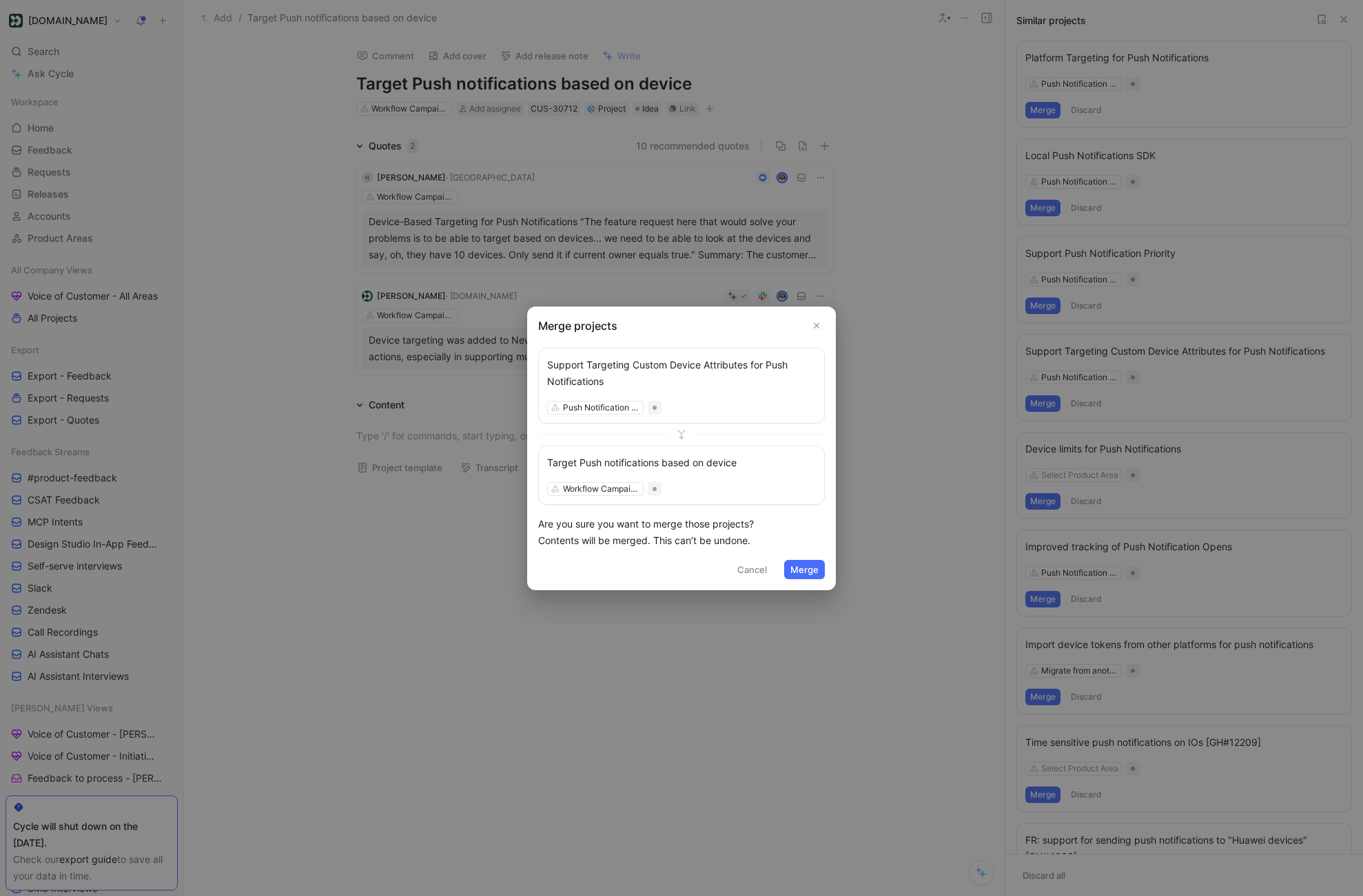
click at [681, 431] on icon at bounding box center [682, 434] width 11 height 11
click at [749, 561] on button "Cancel" at bounding box center [752, 569] width 42 height 19
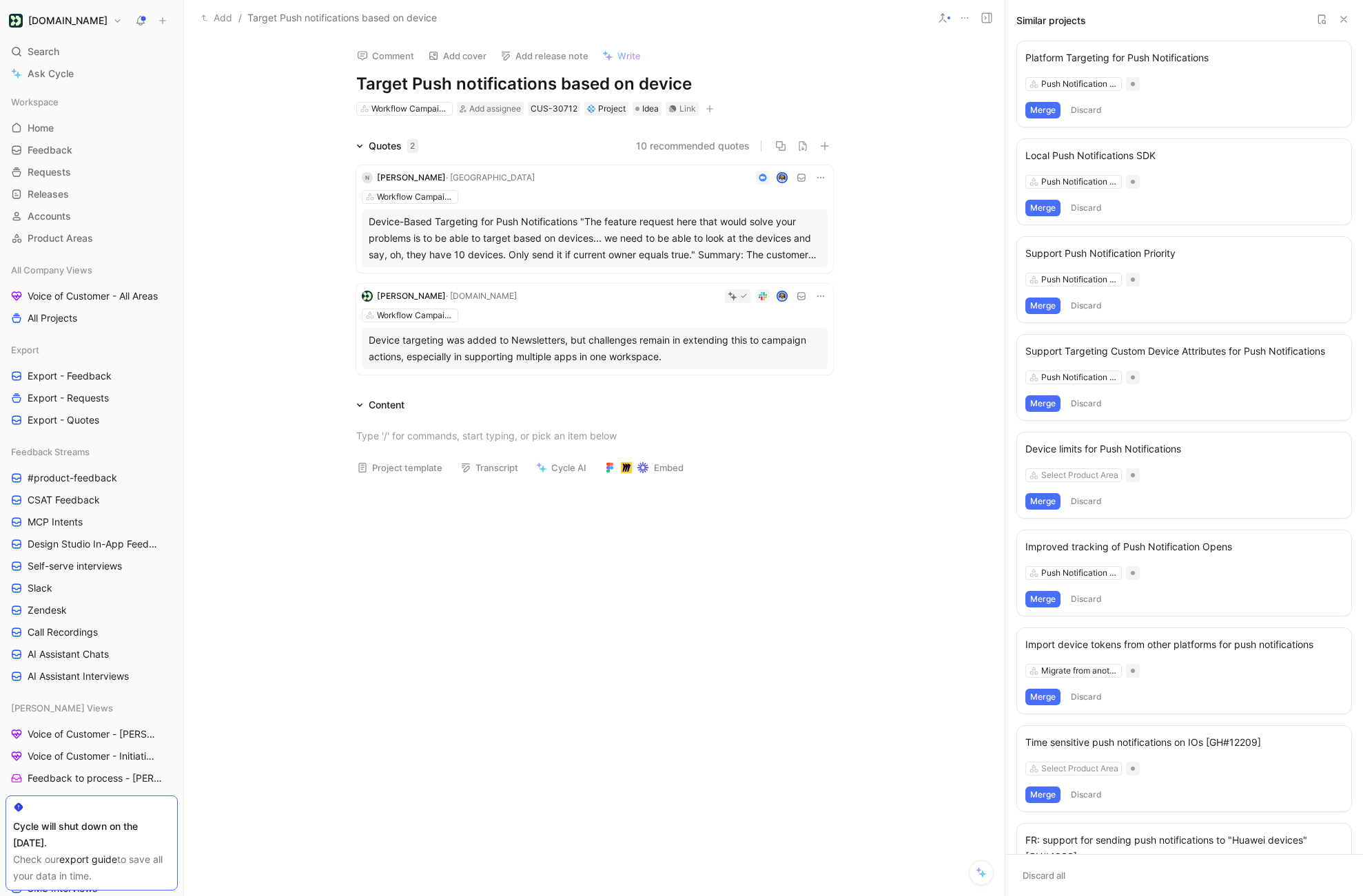
click at [1131, 355] on div "Support Targeting Custom Device Attributes for Push Notifications" at bounding box center [1184, 351] width 318 height 16
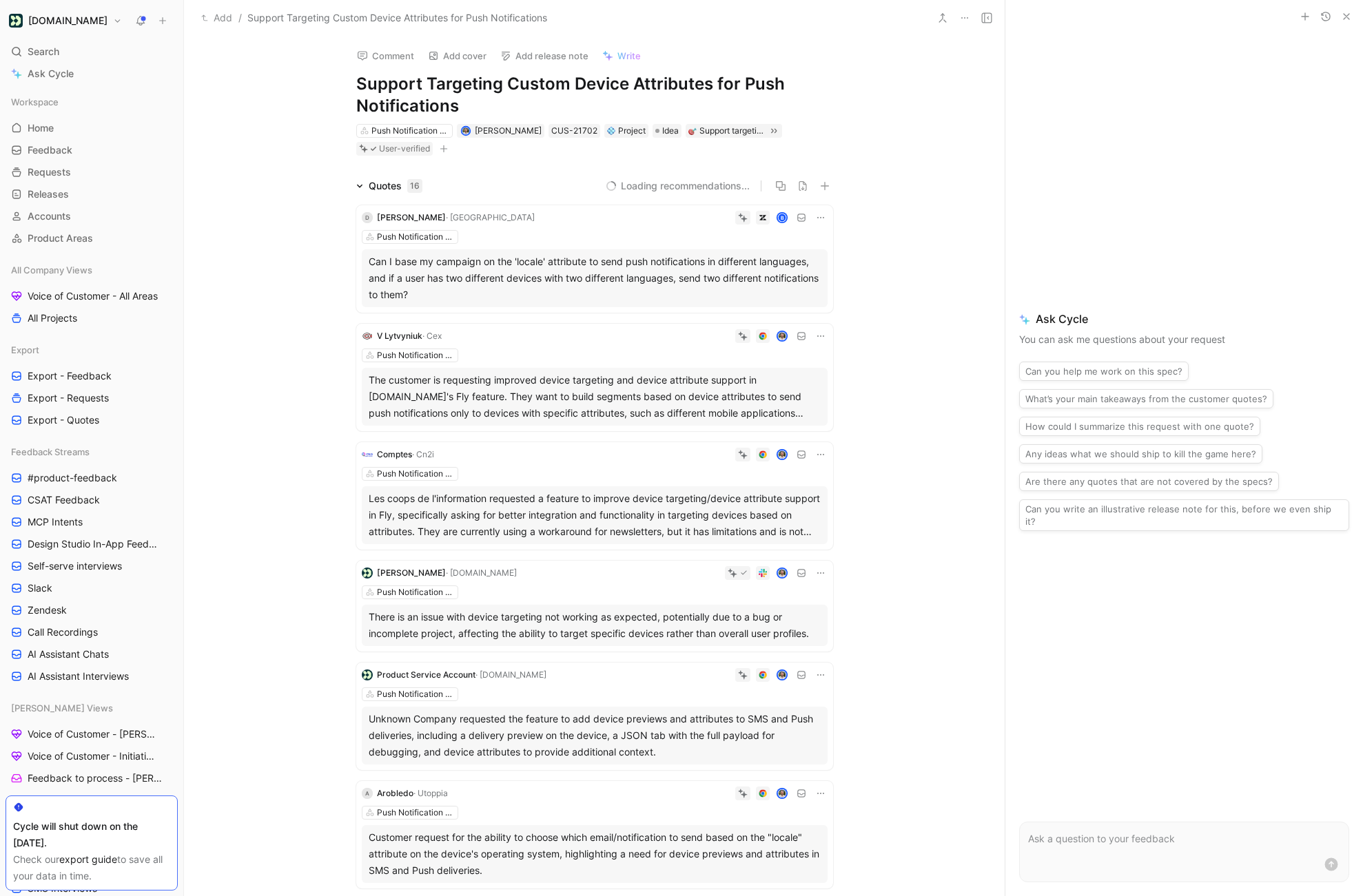
click at [940, 20] on use at bounding box center [942, 18] width 7 height 9
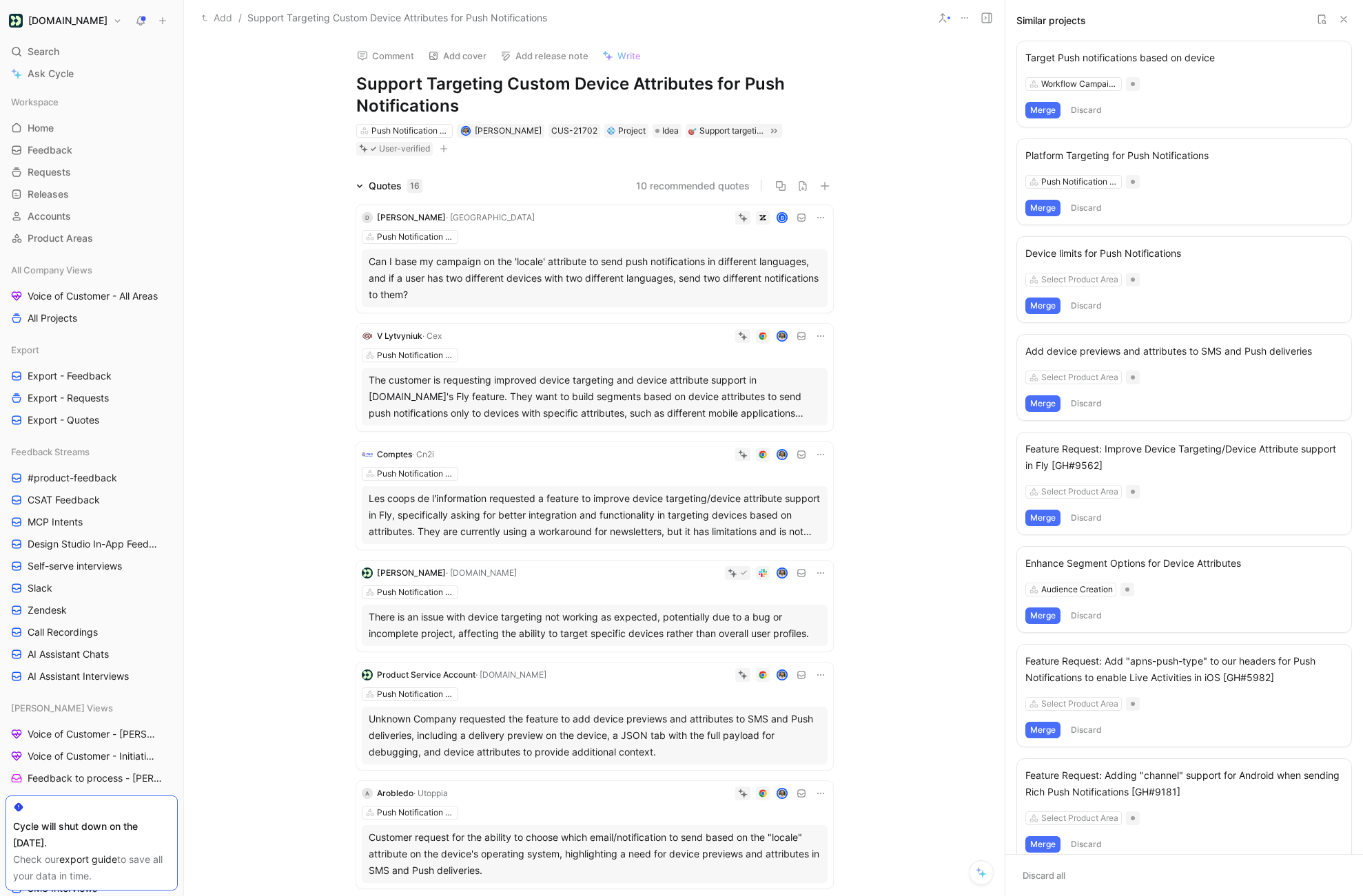
click at [1047, 113] on button "Merge" at bounding box center [1043, 110] width 35 height 16
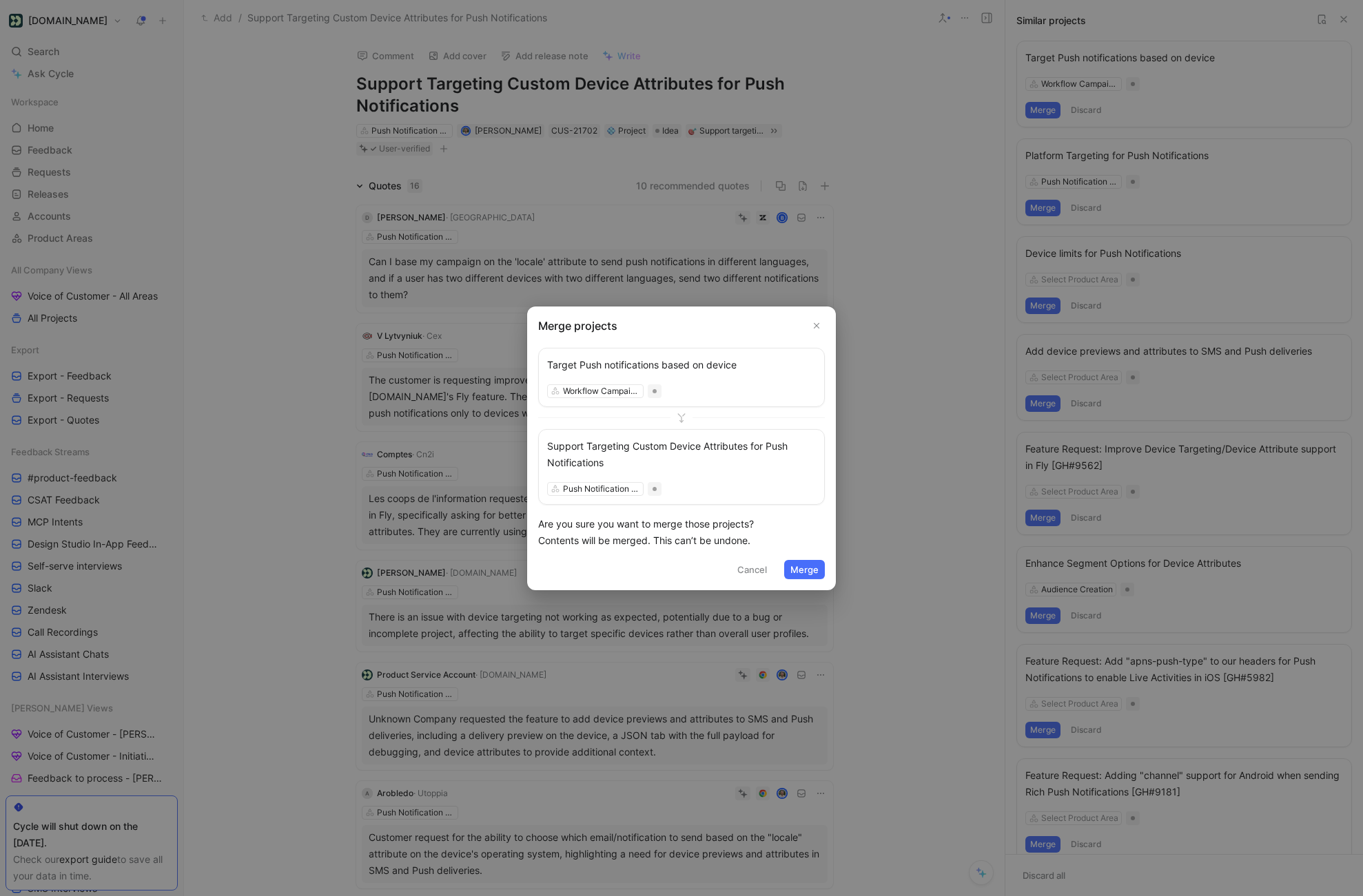
click at [798, 565] on button "Merge" at bounding box center [804, 569] width 40 height 19
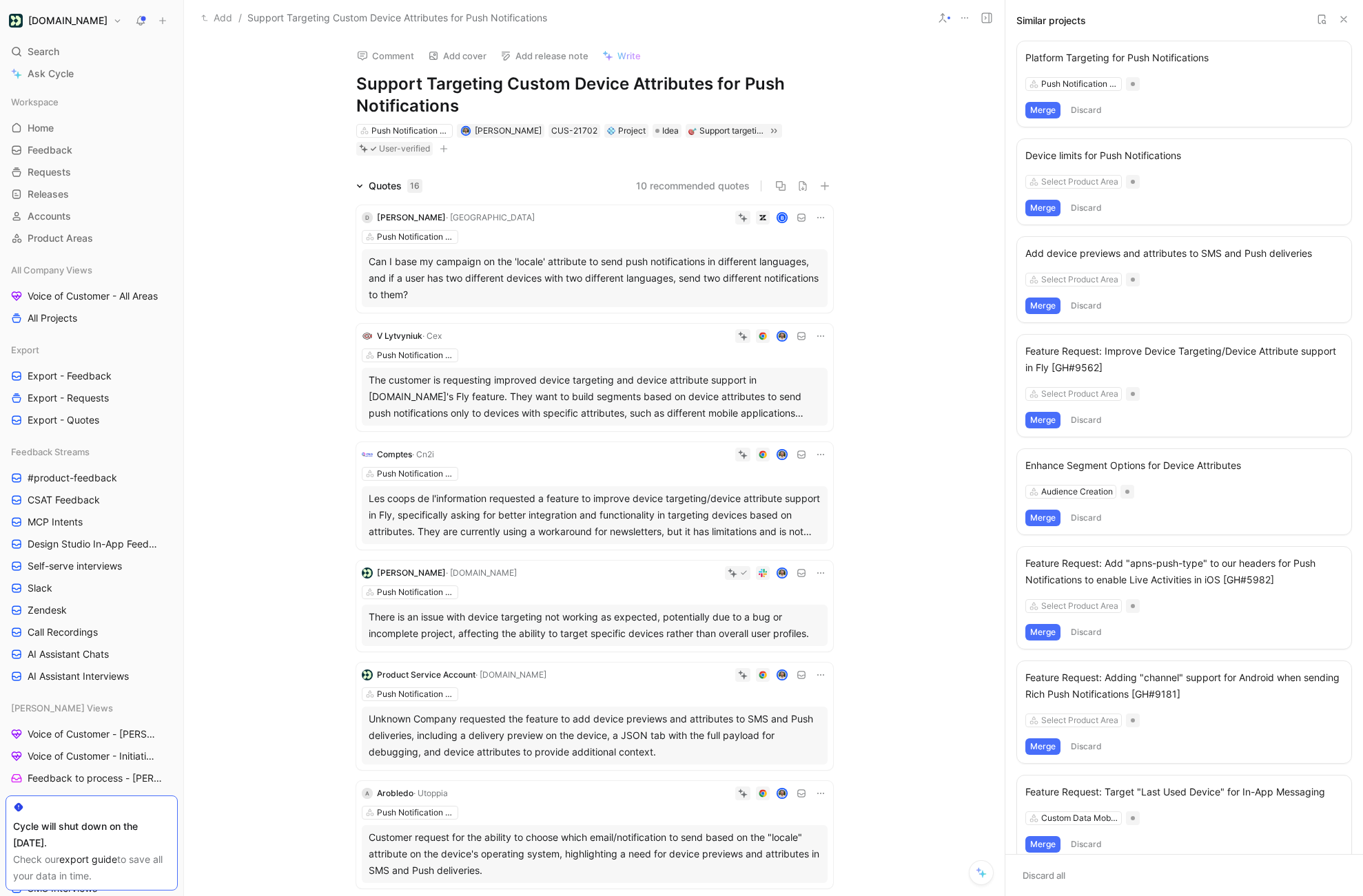
click at [1039, 423] on button "Merge" at bounding box center [1043, 420] width 35 height 16
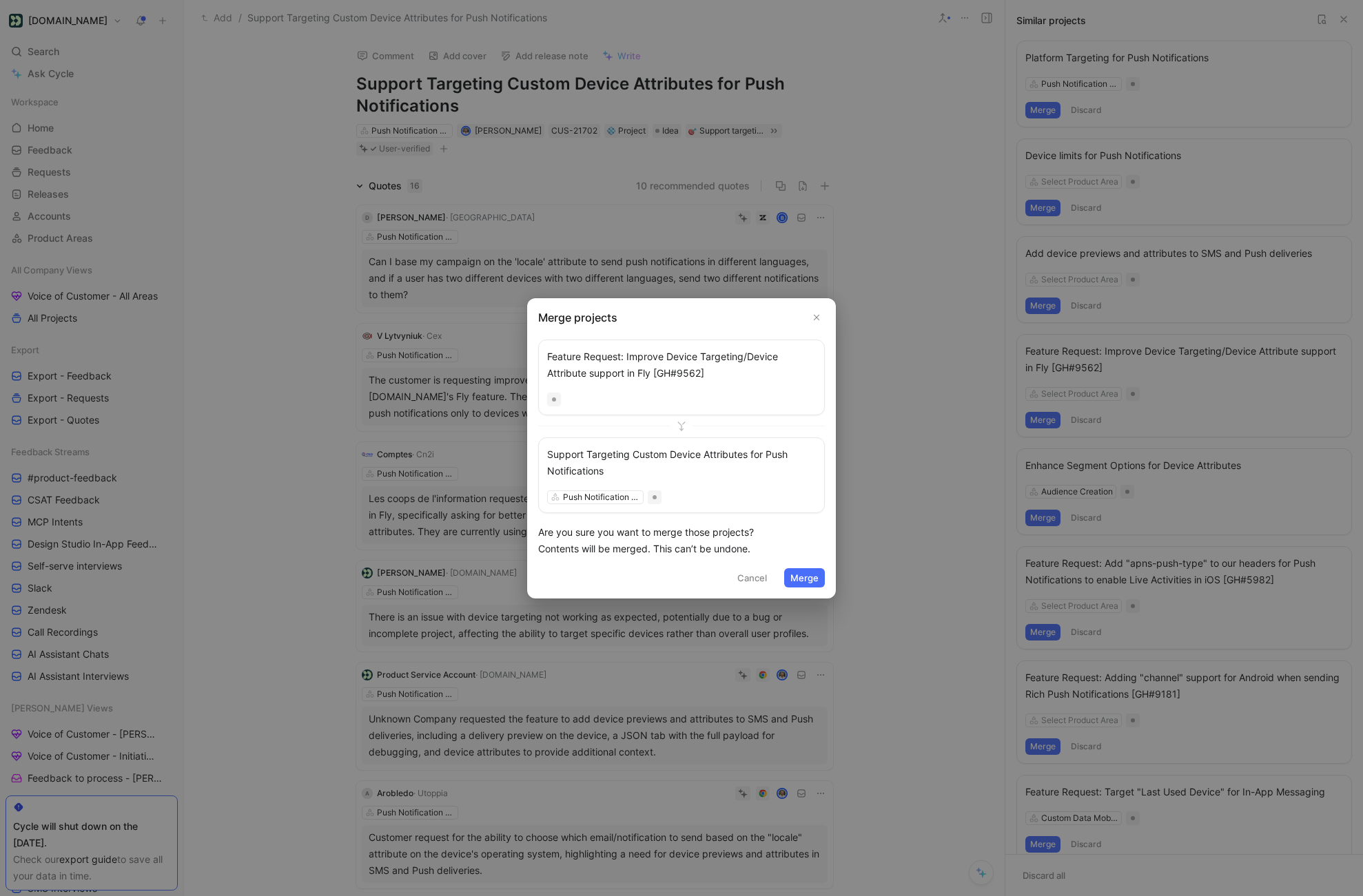
click at [806, 576] on button "Merge" at bounding box center [804, 578] width 40 height 19
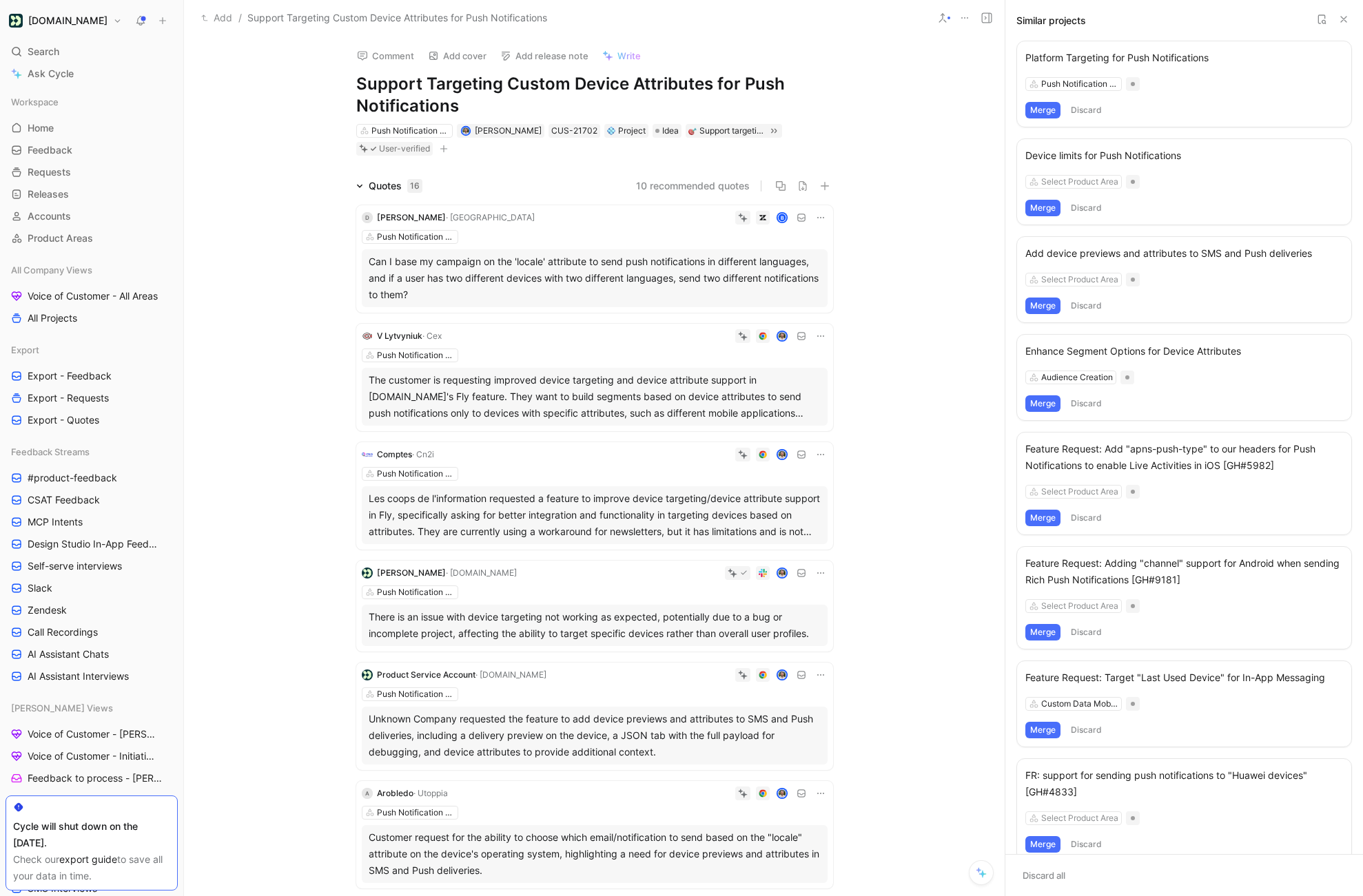
click at [855, 111] on div "Comment Add cover Add release note Write Support Targeting Custom Device Attrib…" at bounding box center [594, 96] width 529 height 121
